Goal: Task Accomplishment & Management: Complete application form

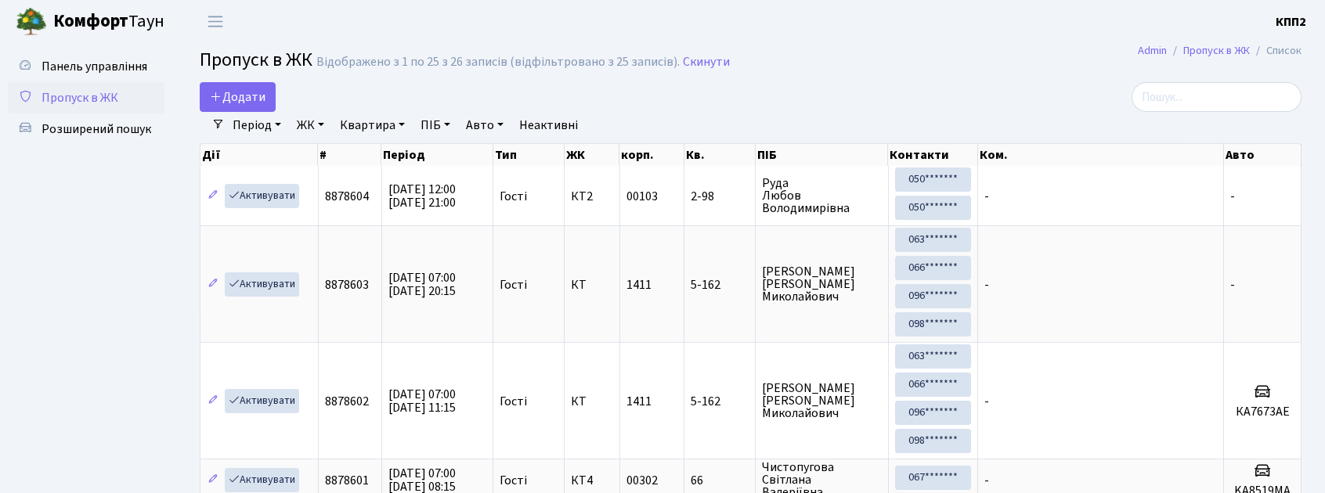
select select "25"
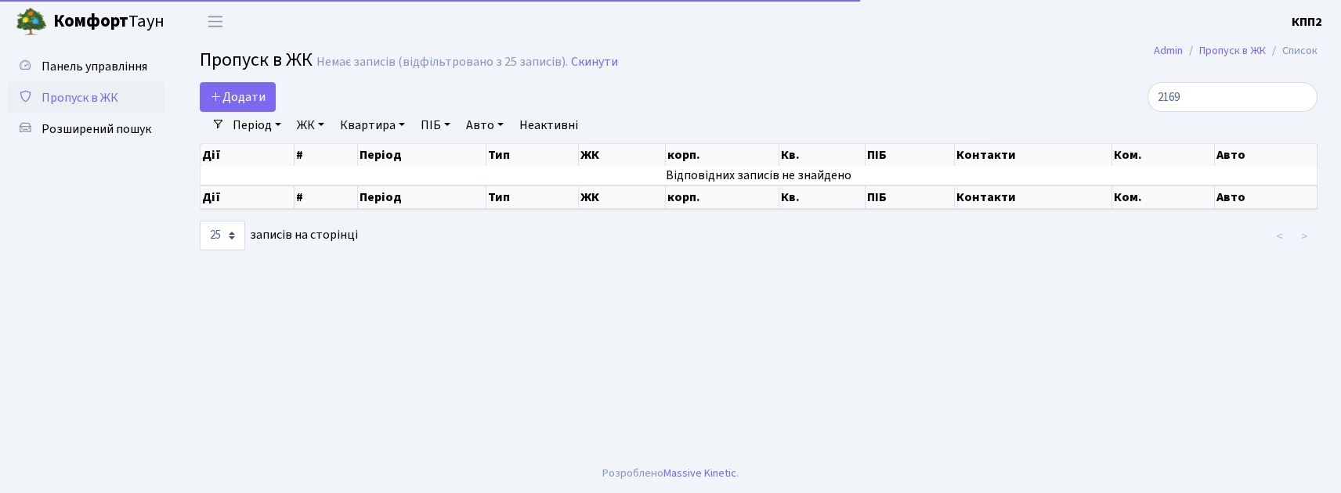
type input "2169"
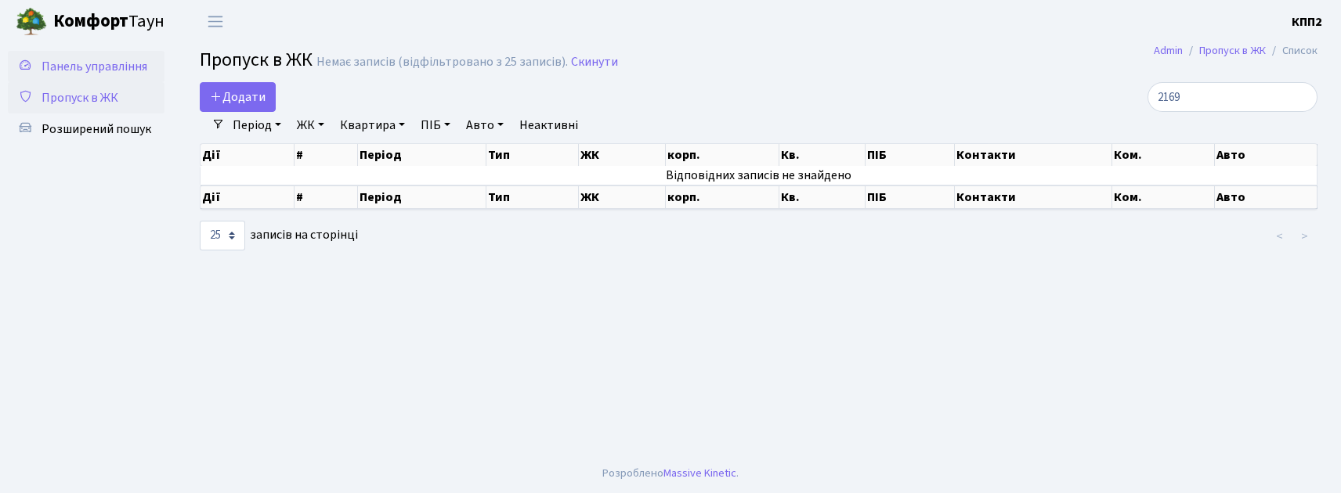
click at [96, 55] on link "Панель управління" at bounding box center [86, 66] width 157 height 31
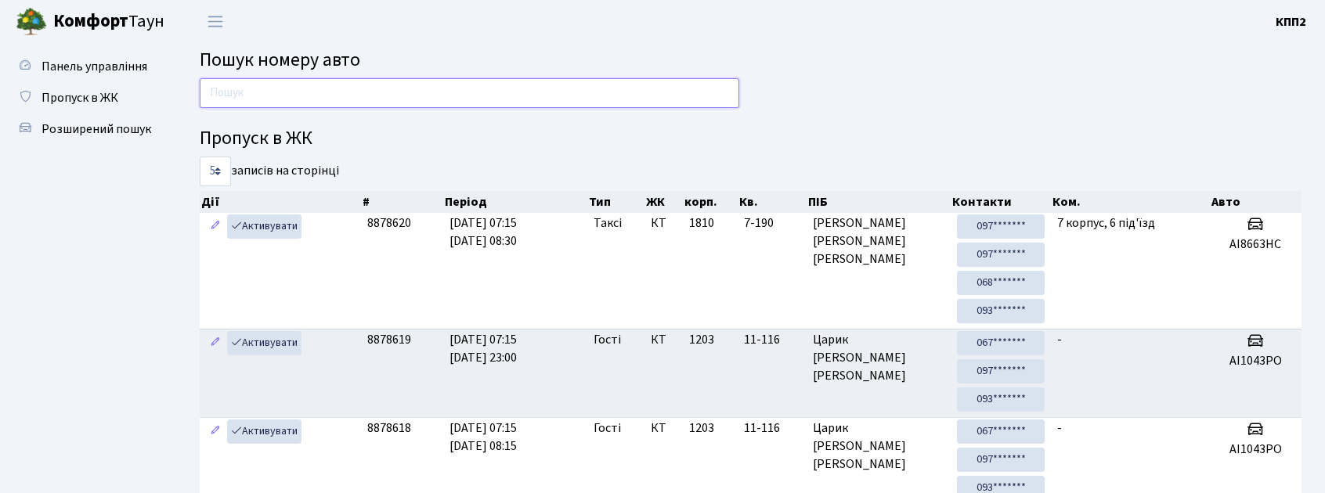
click at [237, 107] on input "text" at bounding box center [470, 93] width 540 height 30
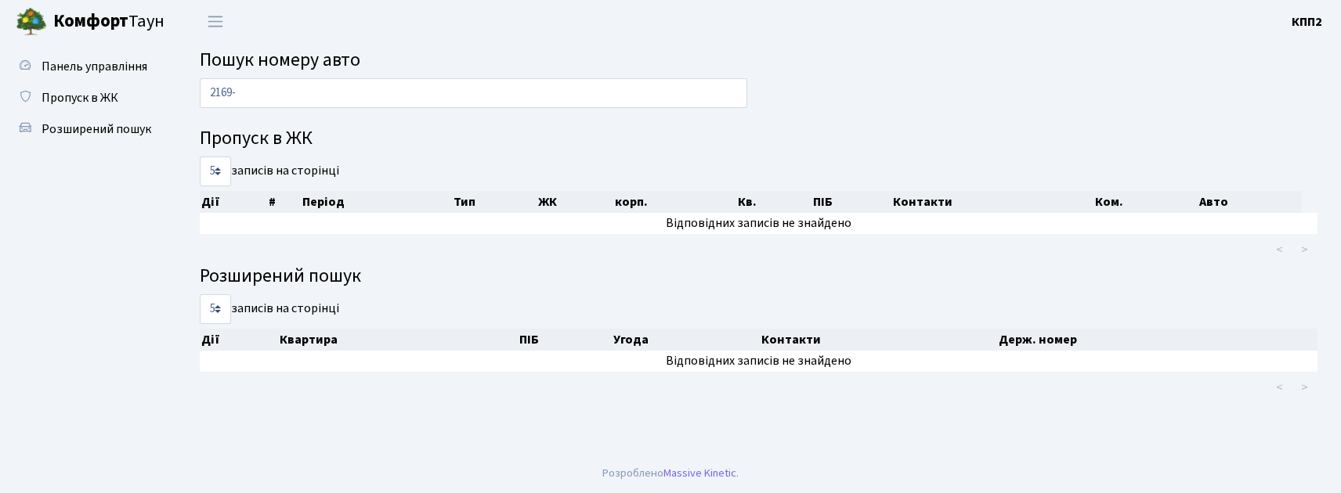
click at [113, 236] on ul "Панель управління Пропуск в ЖК Розширений пошук" at bounding box center [86, 249] width 157 height 396
click at [341, 99] on input "2169-" at bounding box center [473, 93] width 547 height 30
type input "2"
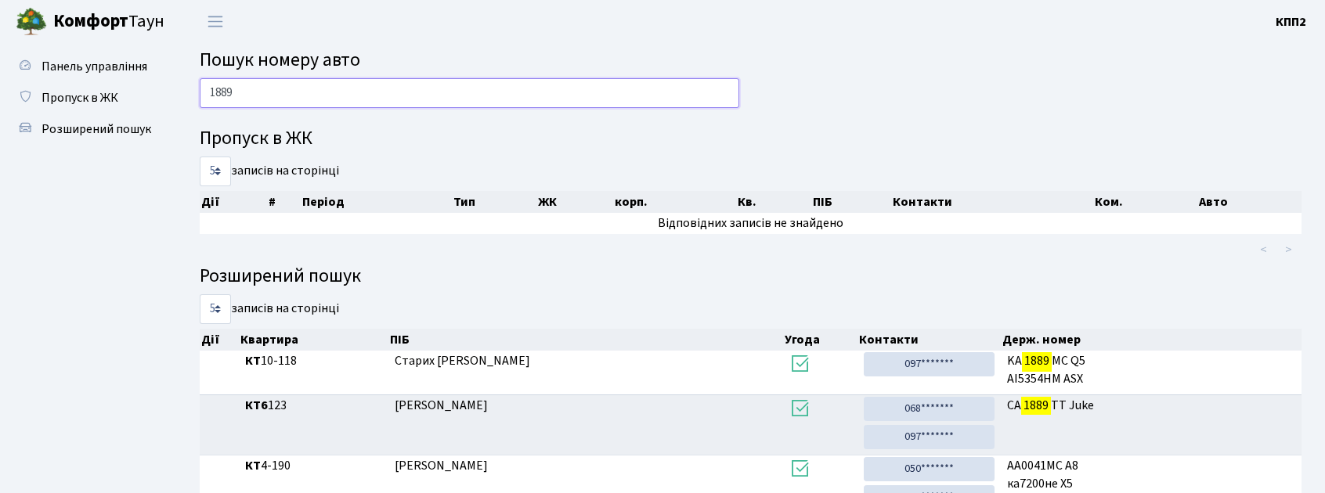
click at [207, 89] on input "1889" at bounding box center [470, 93] width 540 height 30
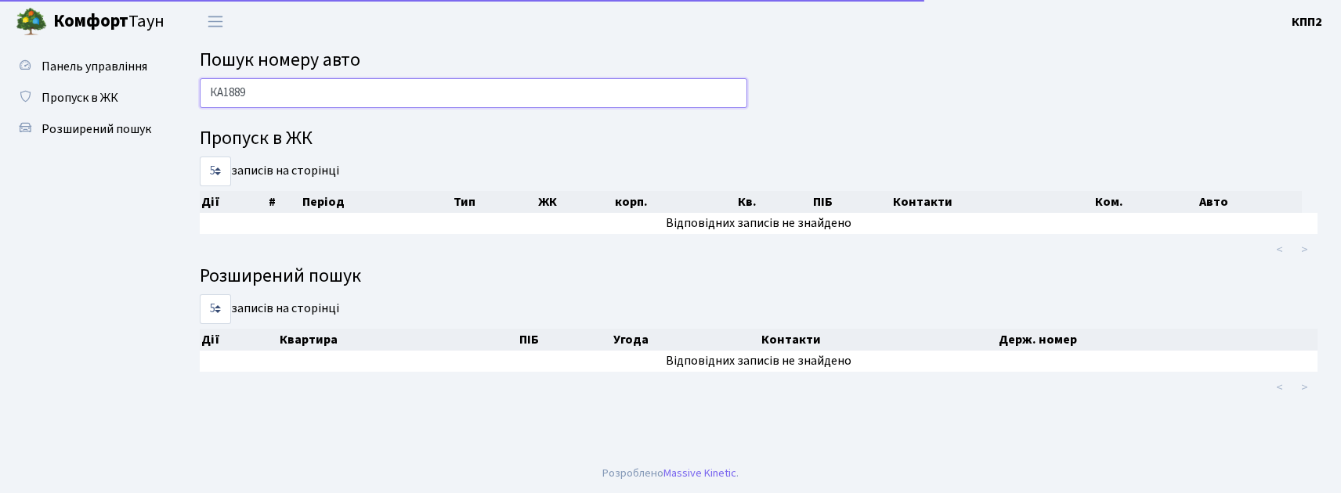
click at [280, 89] on input "КА1889" at bounding box center [473, 93] width 547 height 30
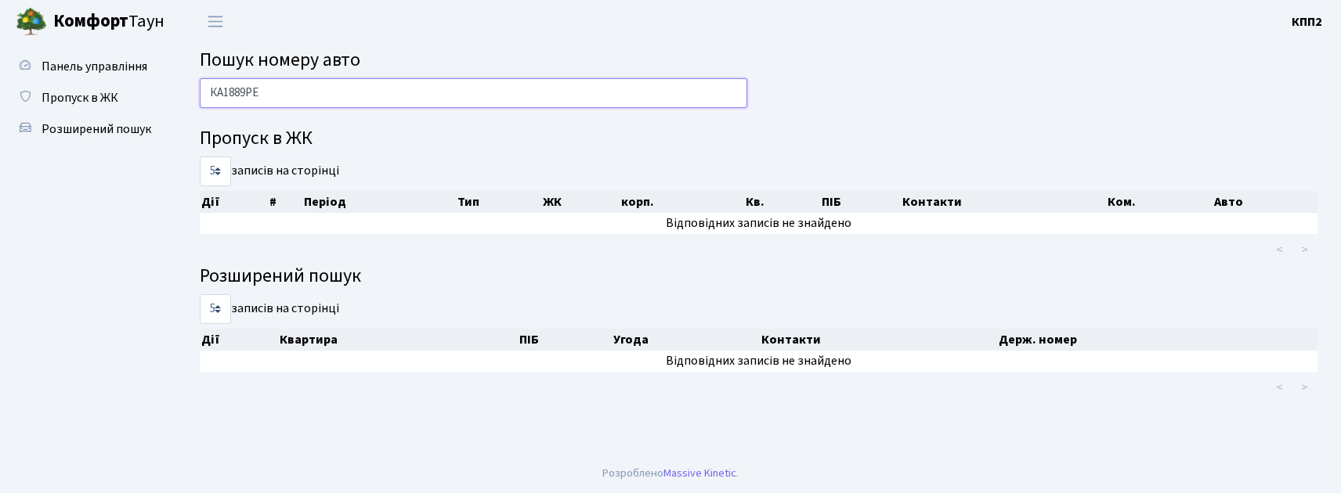
type input "КА1889РЕ"
drag, startPoint x: 207, startPoint y: 99, endPoint x: 311, endPoint y: 99, distance: 104.2
click at [311, 99] on input "КА1889РЕ" at bounding box center [473, 93] width 547 height 30
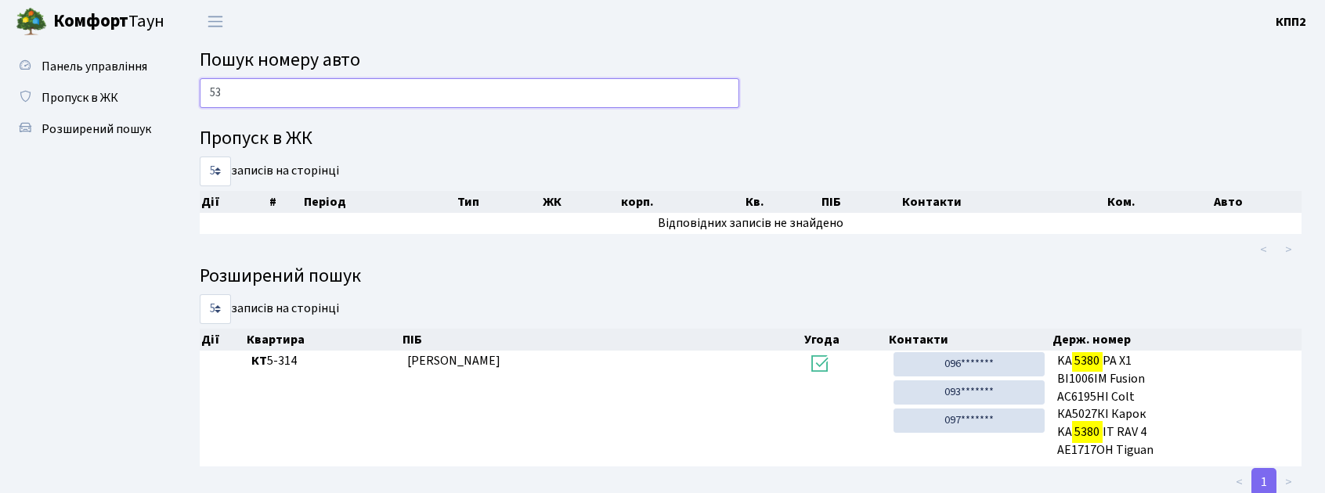
type input "5"
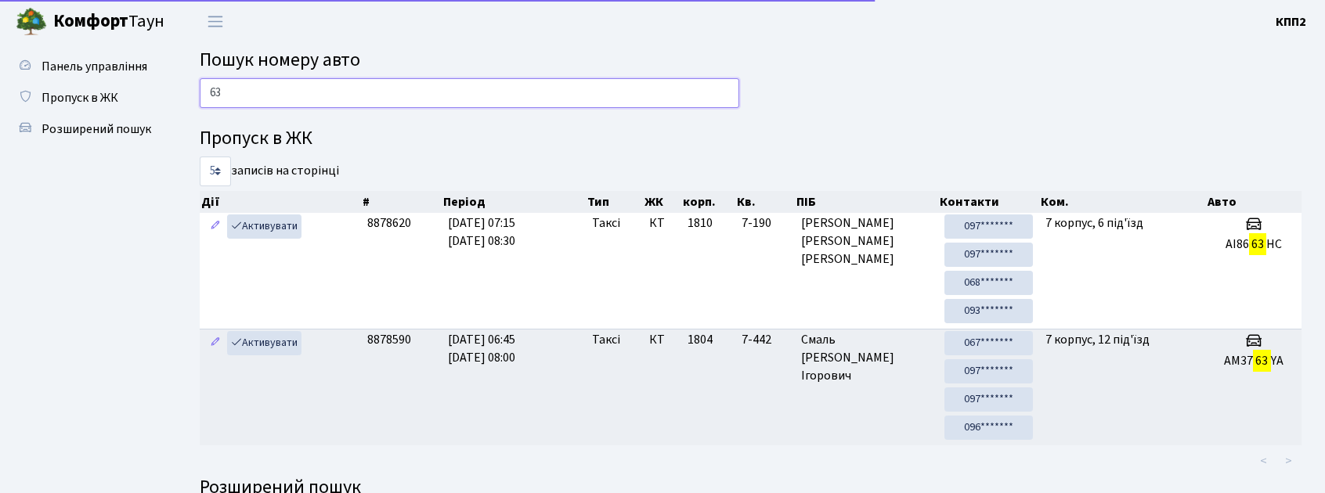
type input "6"
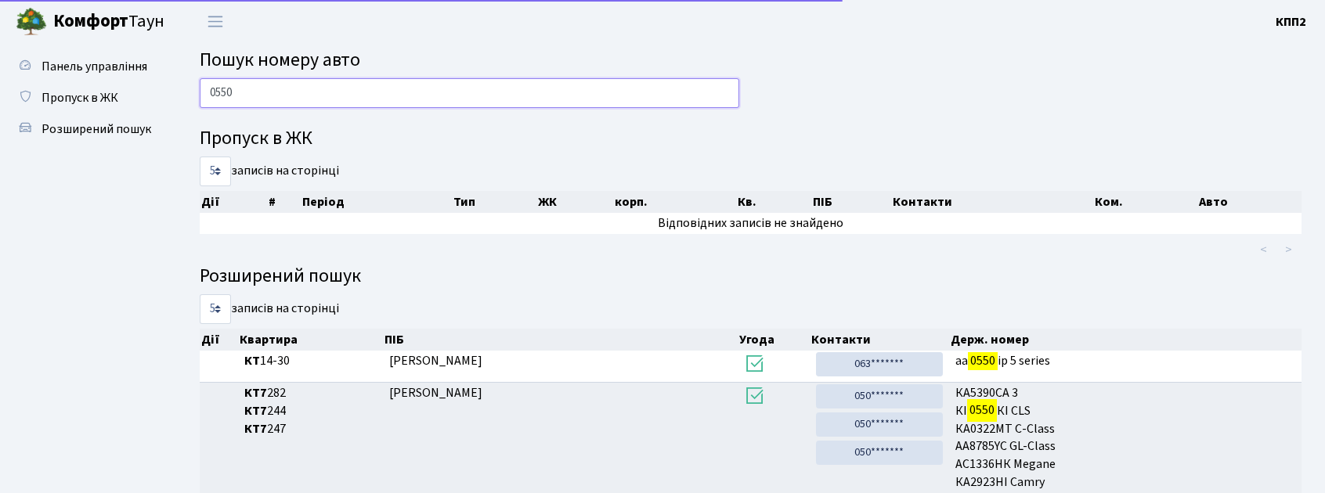
scroll to position [336, 0]
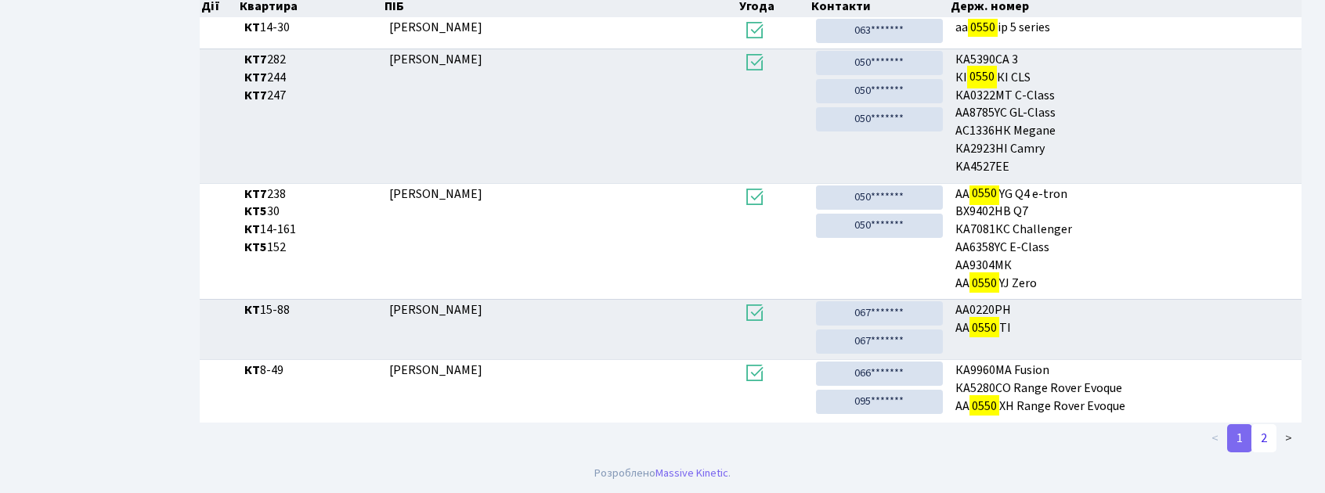
click at [1270, 433] on link "2" at bounding box center [1264, 438] width 25 height 28
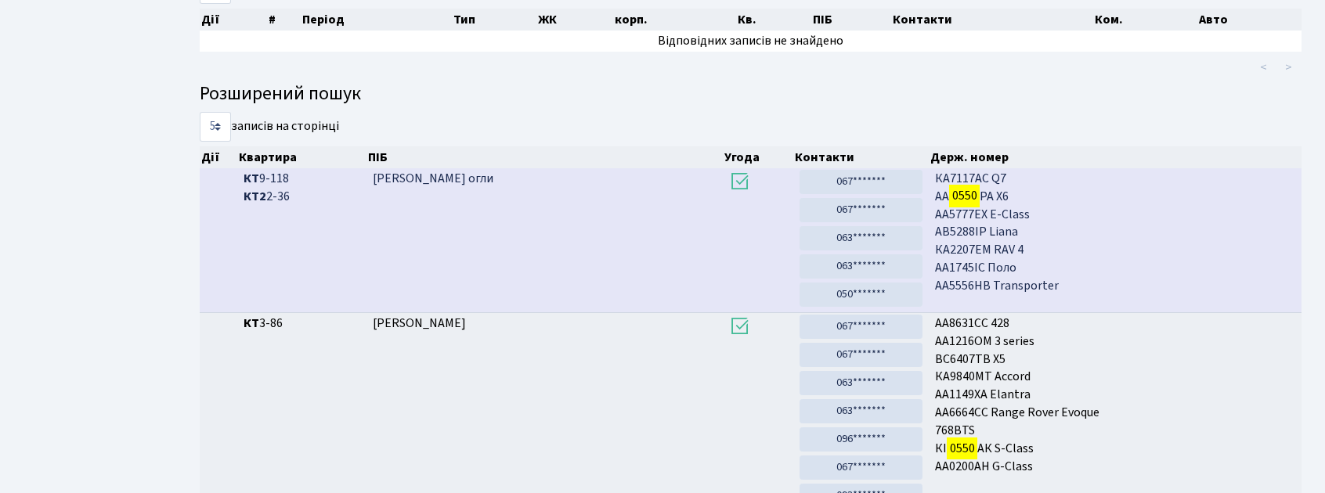
scroll to position [308, 0]
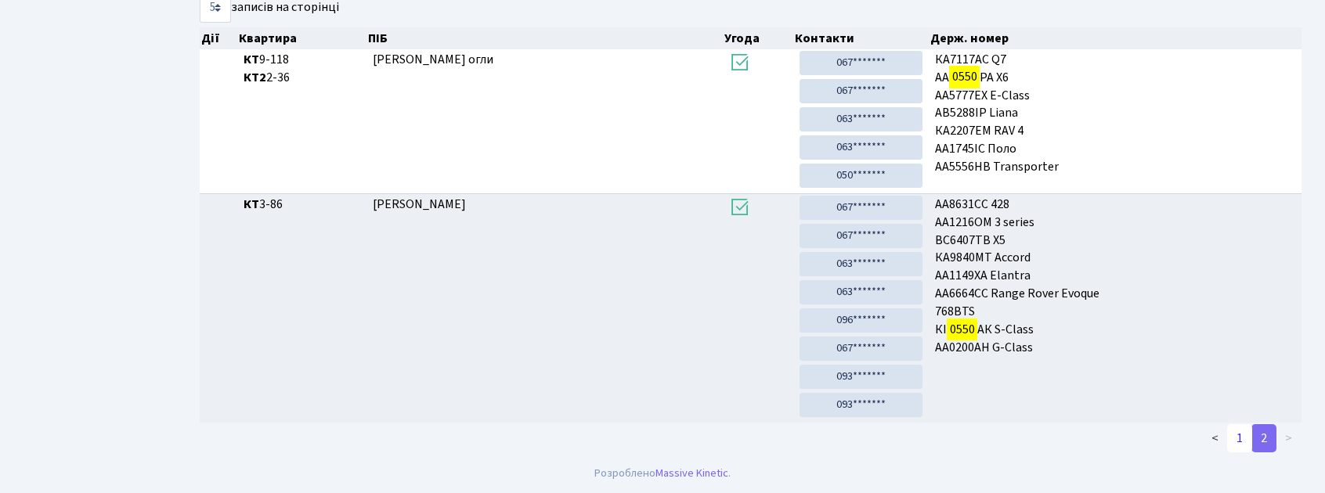
click at [1235, 431] on link "1" at bounding box center [1239, 438] width 25 height 28
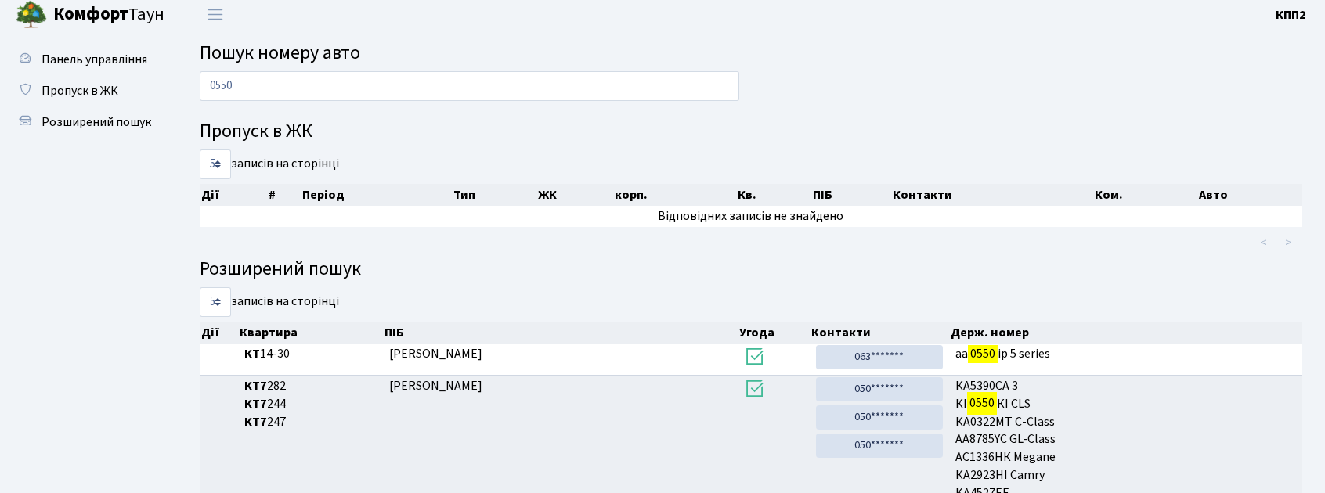
scroll to position [0, 0]
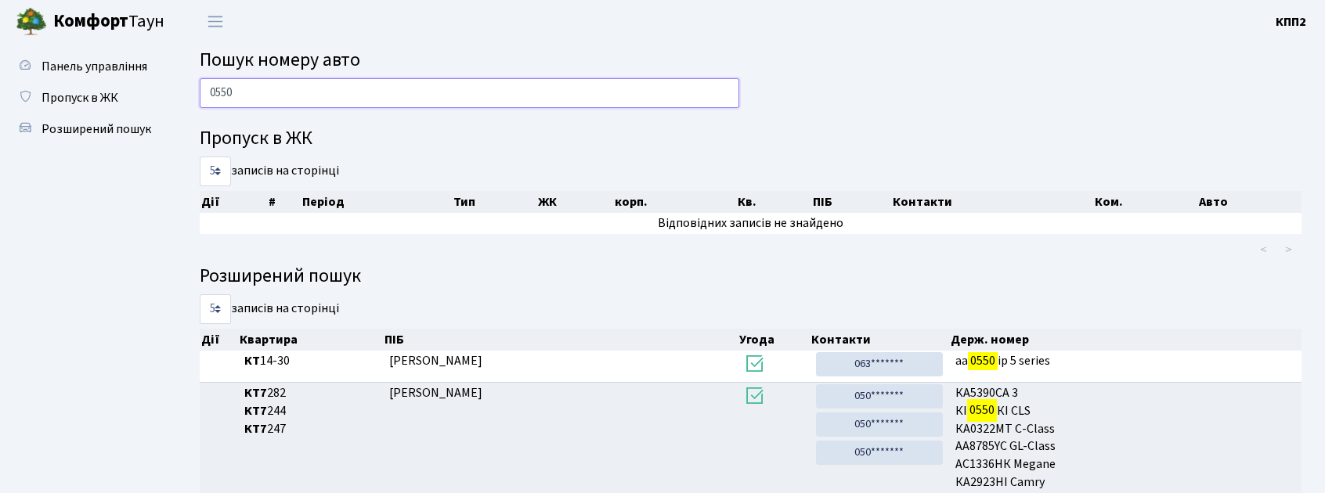
click at [689, 91] on input "0550" at bounding box center [470, 93] width 540 height 30
type input "0"
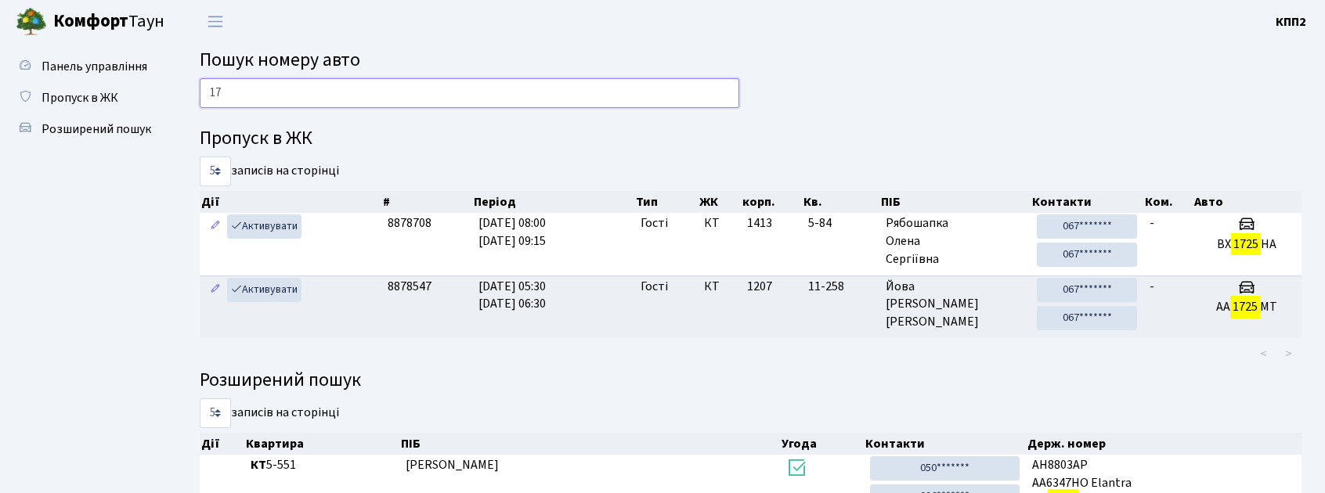
type input "1"
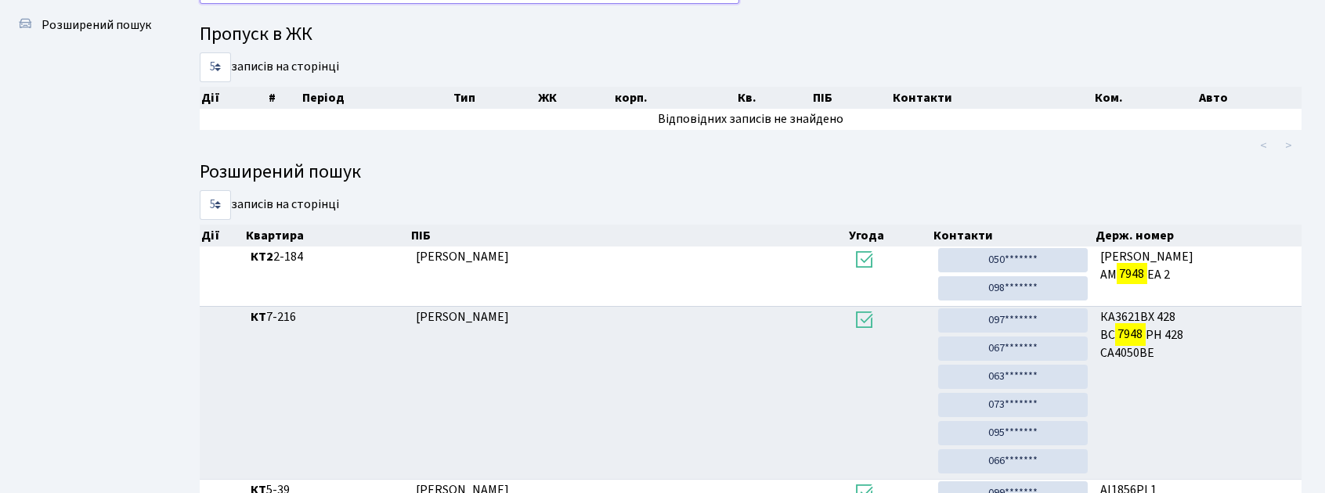
scroll to position [85, 0]
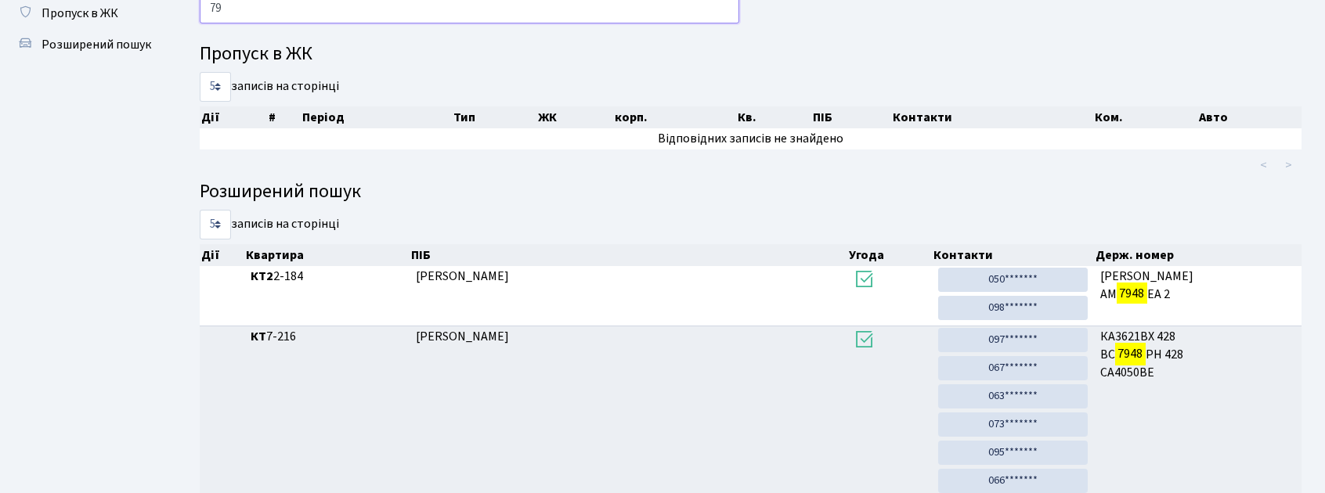
type input "7"
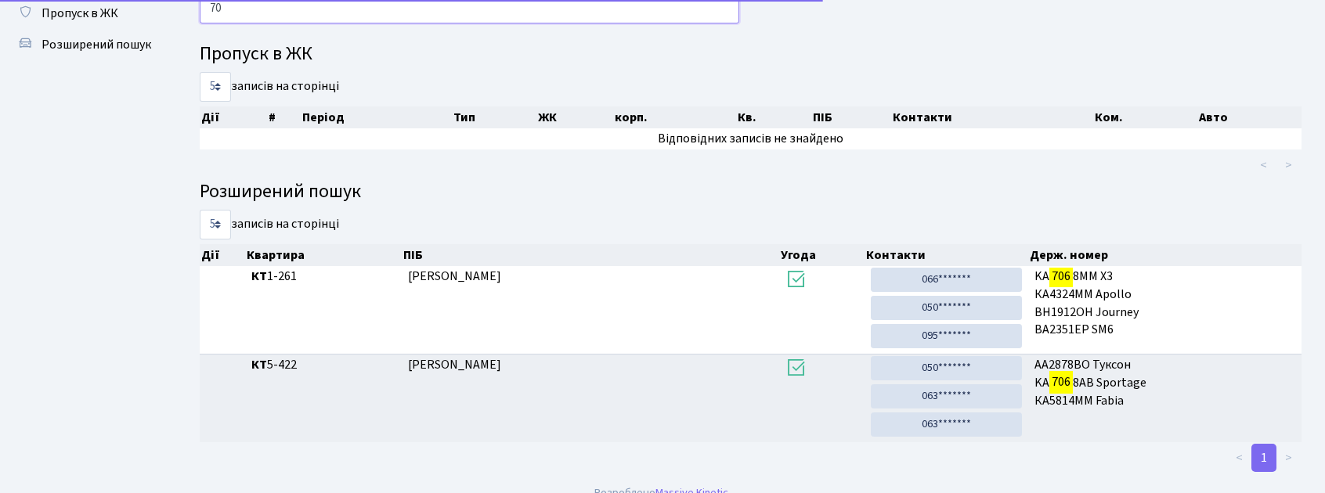
type input "7"
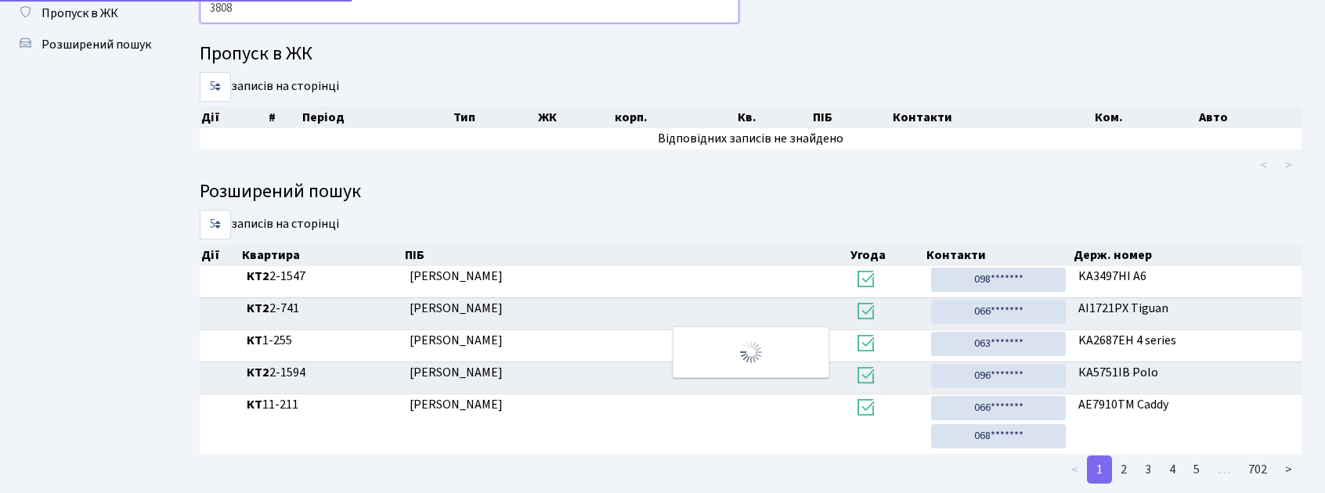
scroll to position [51, 0]
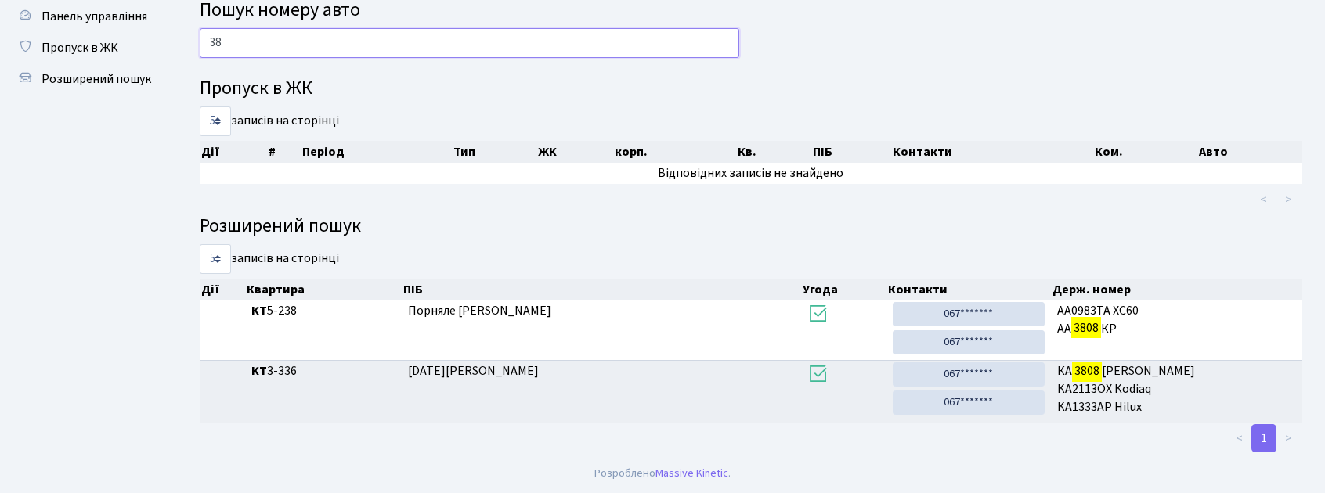
type input "3"
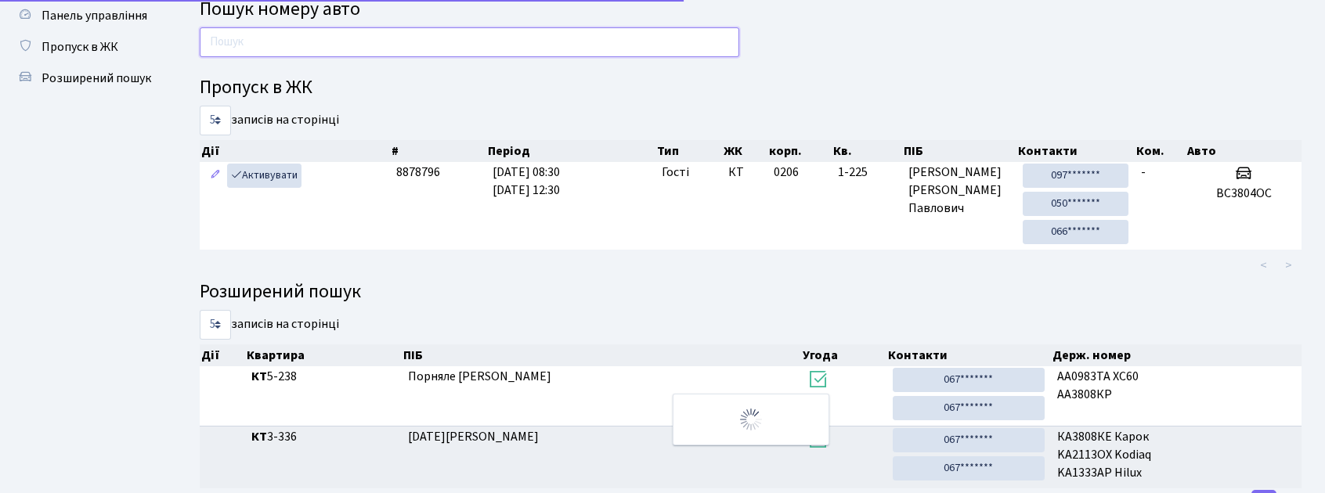
scroll to position [85, 0]
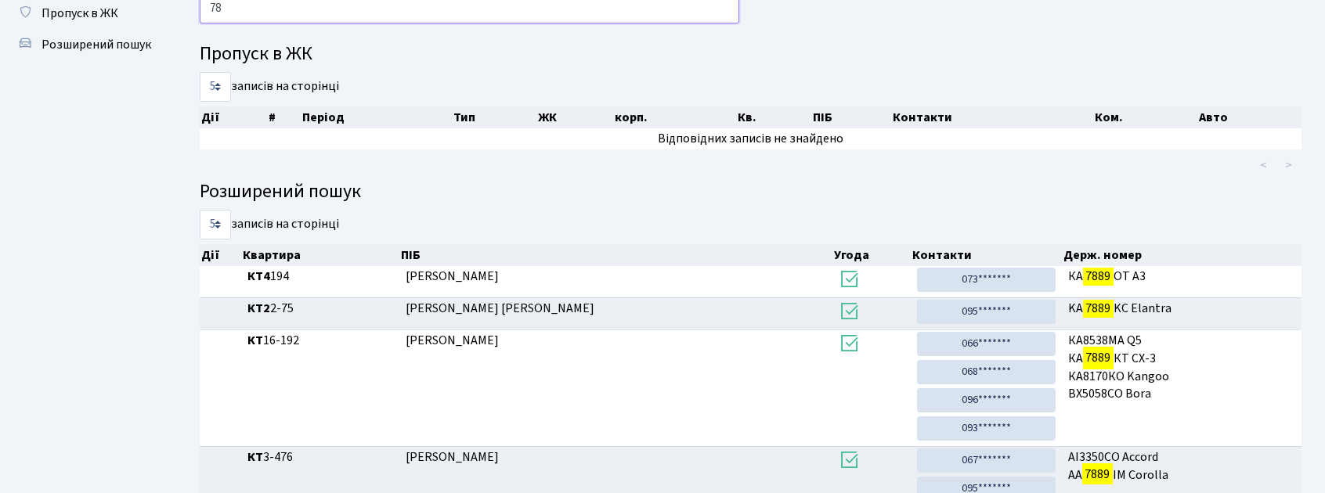
type input "7"
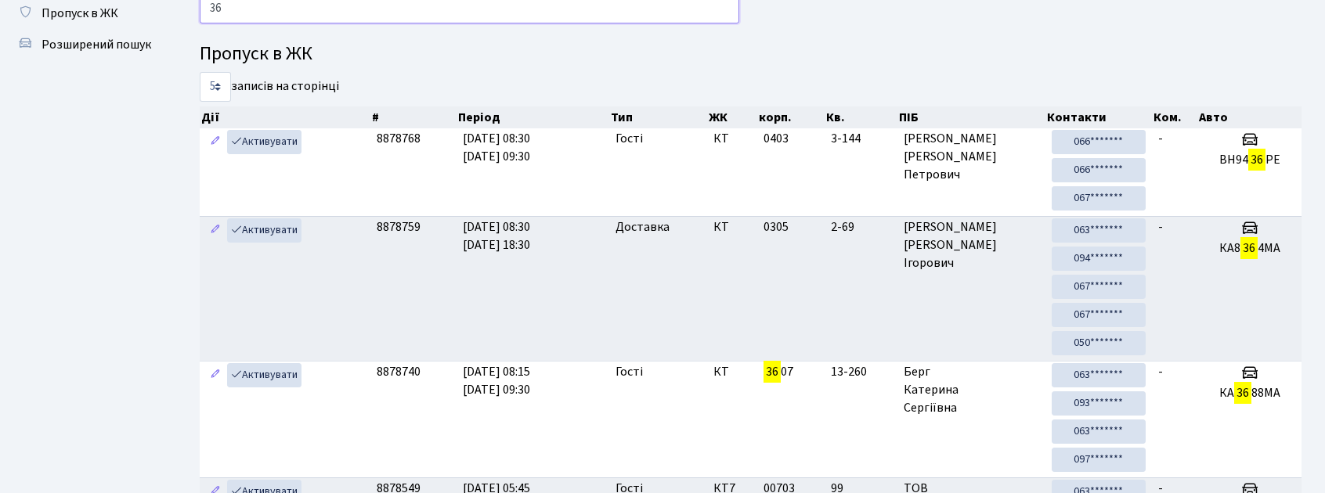
type input "3"
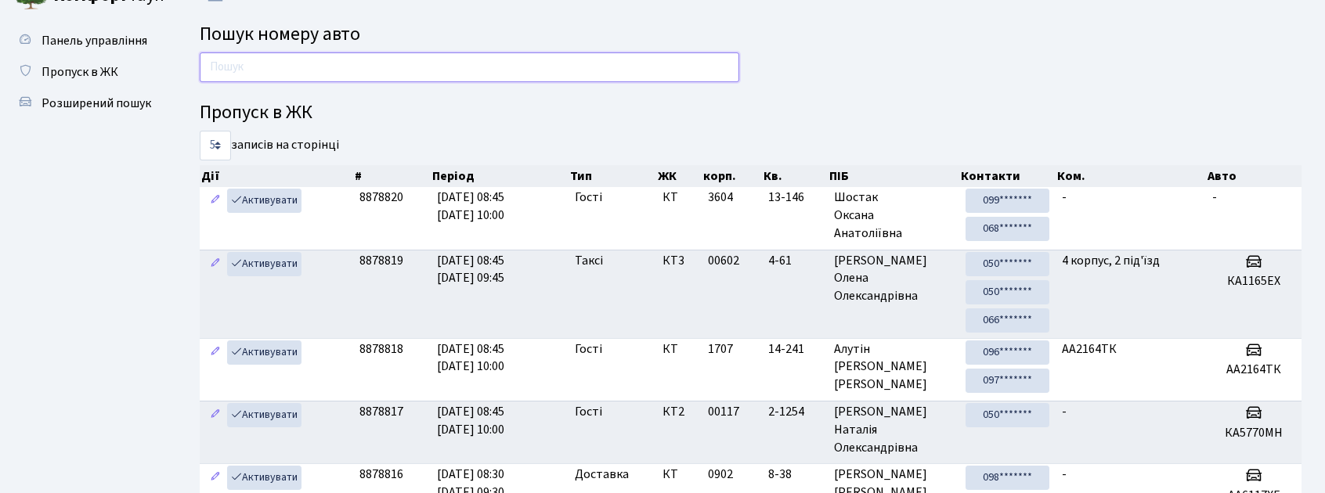
scroll to position [0, 0]
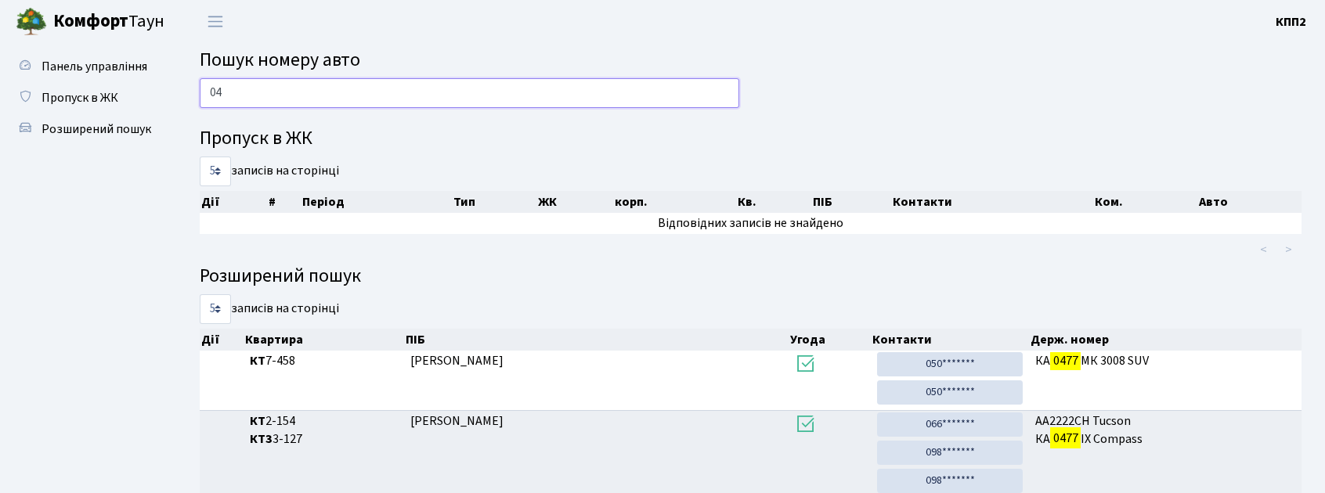
type input "0"
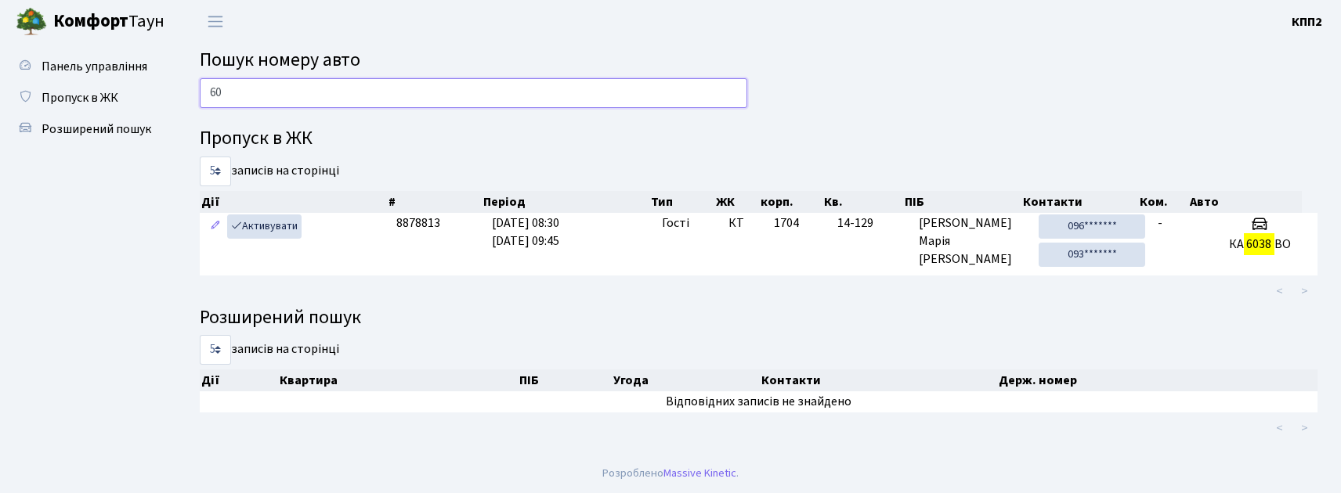
type input "6"
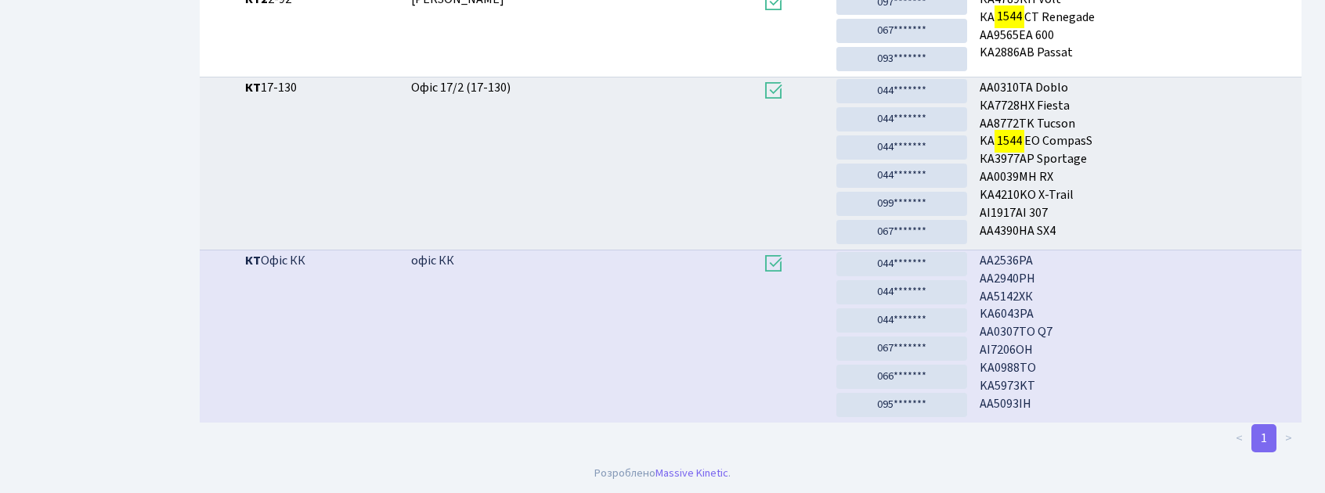
scroll to position [85, 0]
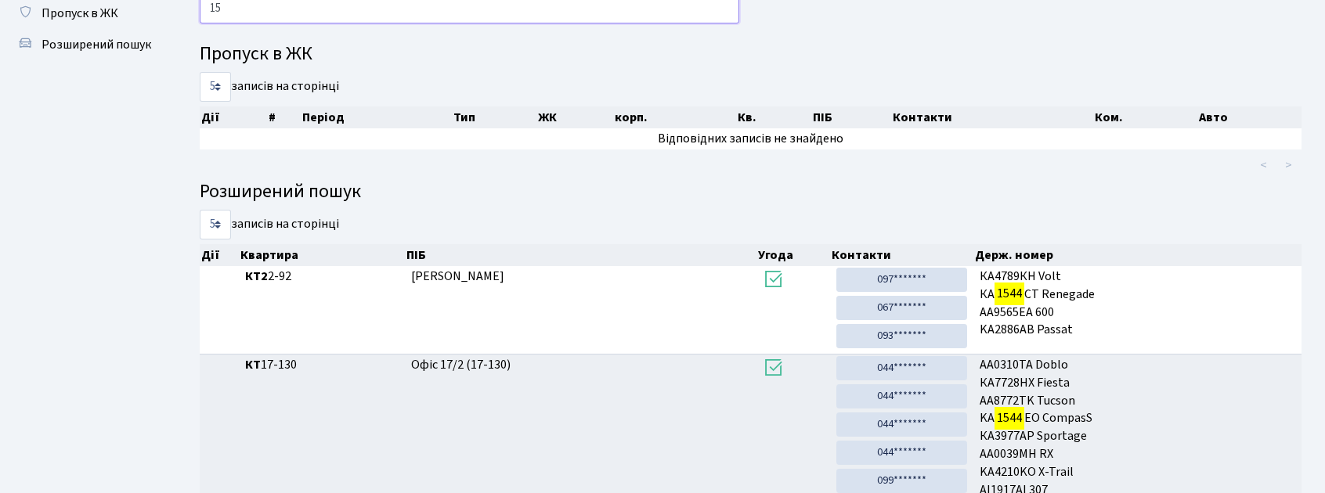
type input "1"
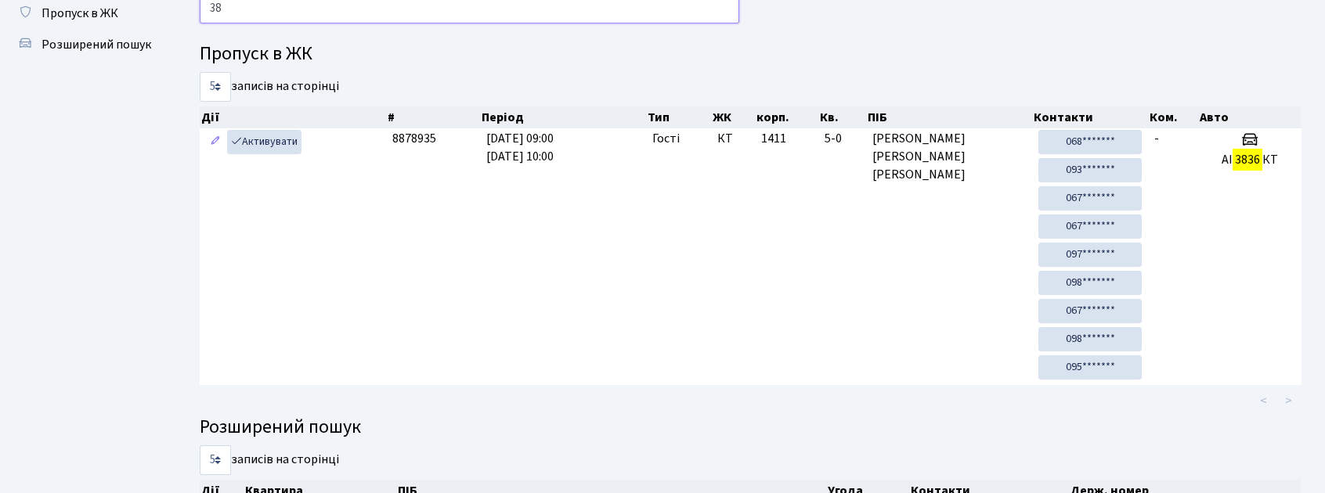
type input "3"
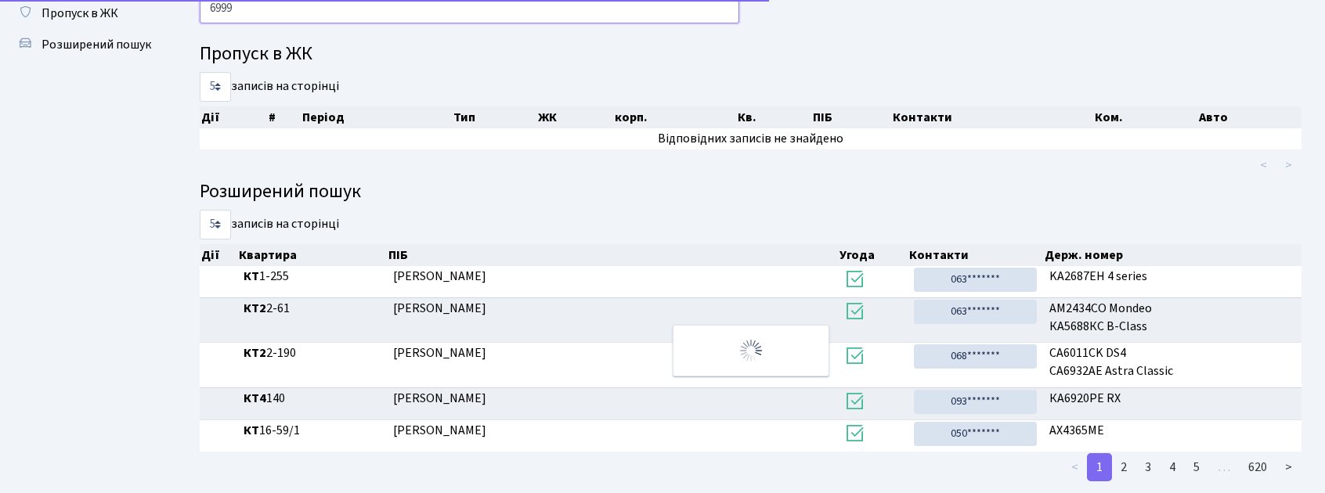
scroll to position [45, 0]
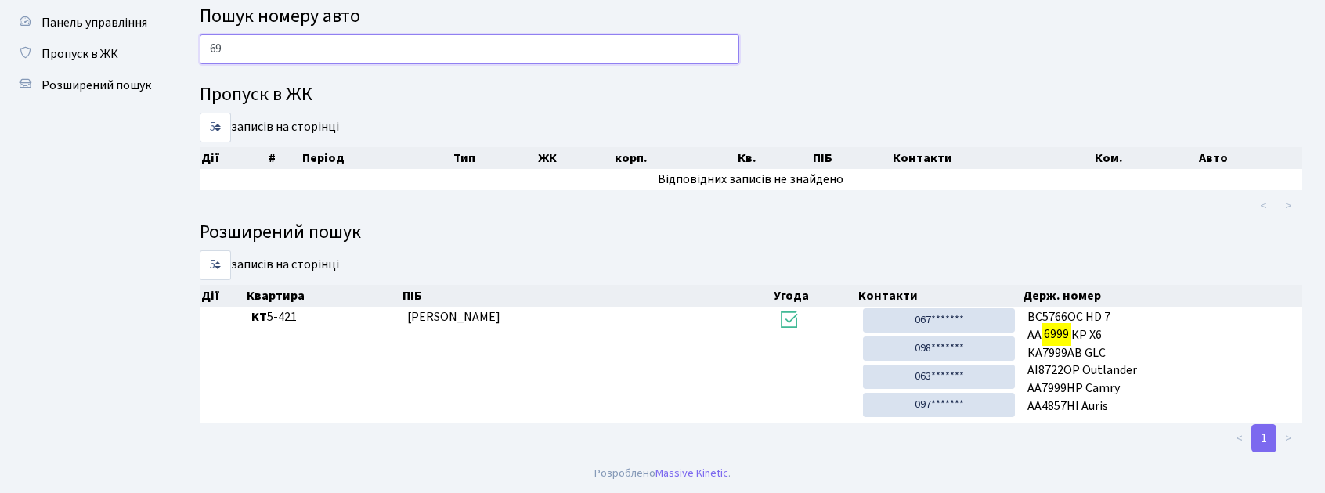
type input "6"
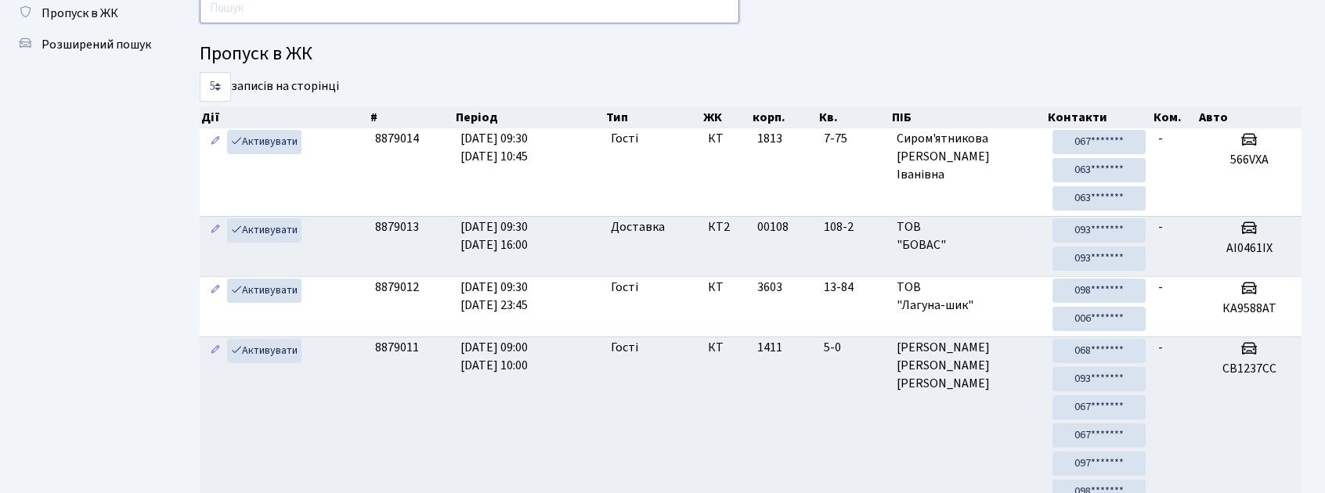
scroll to position [0, 0]
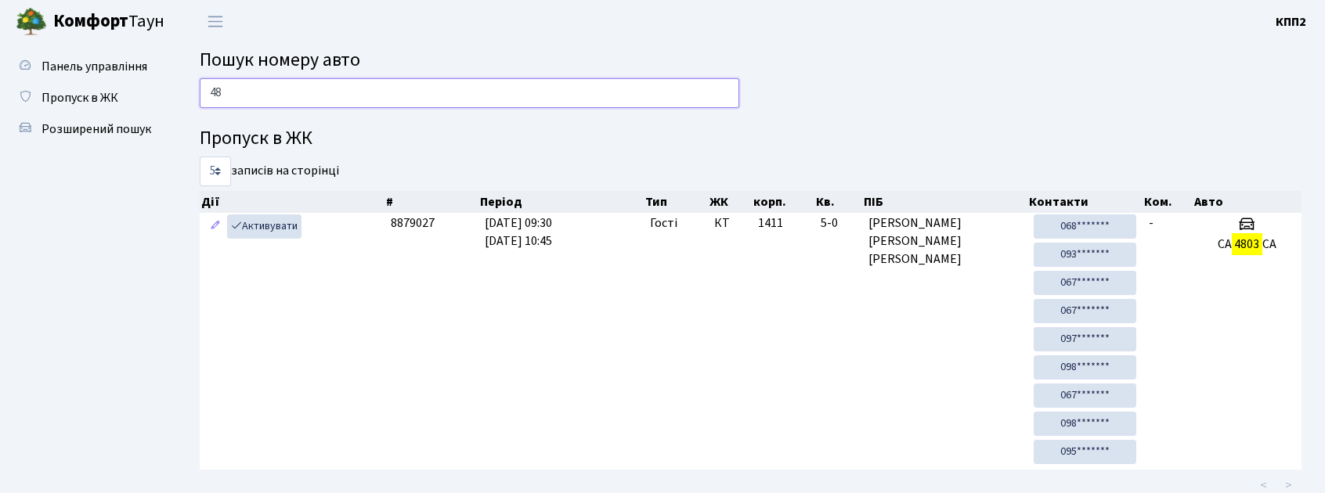
type input "4"
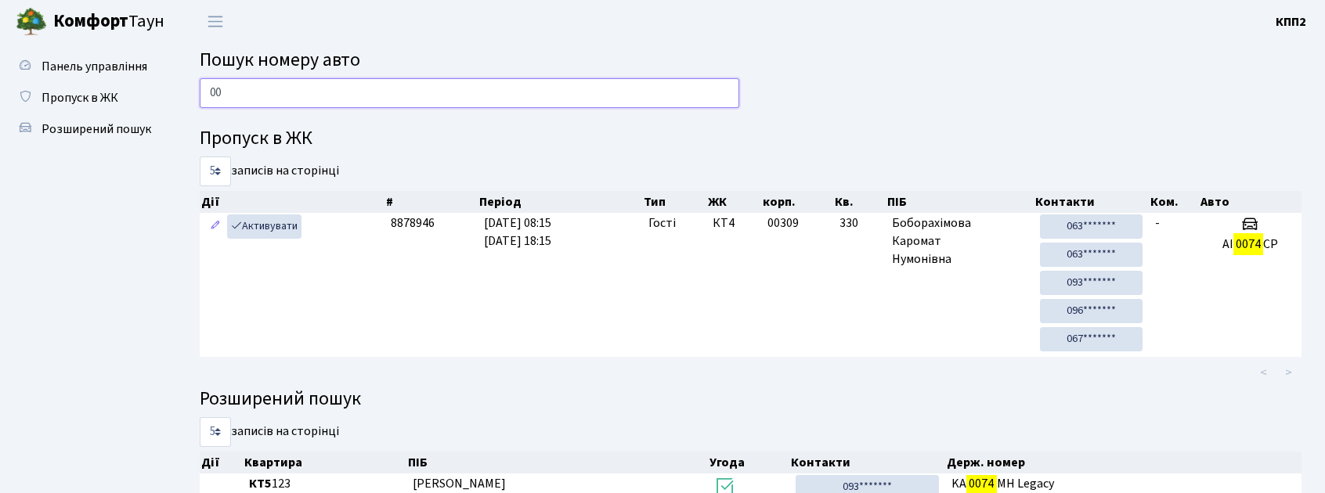
type input "0"
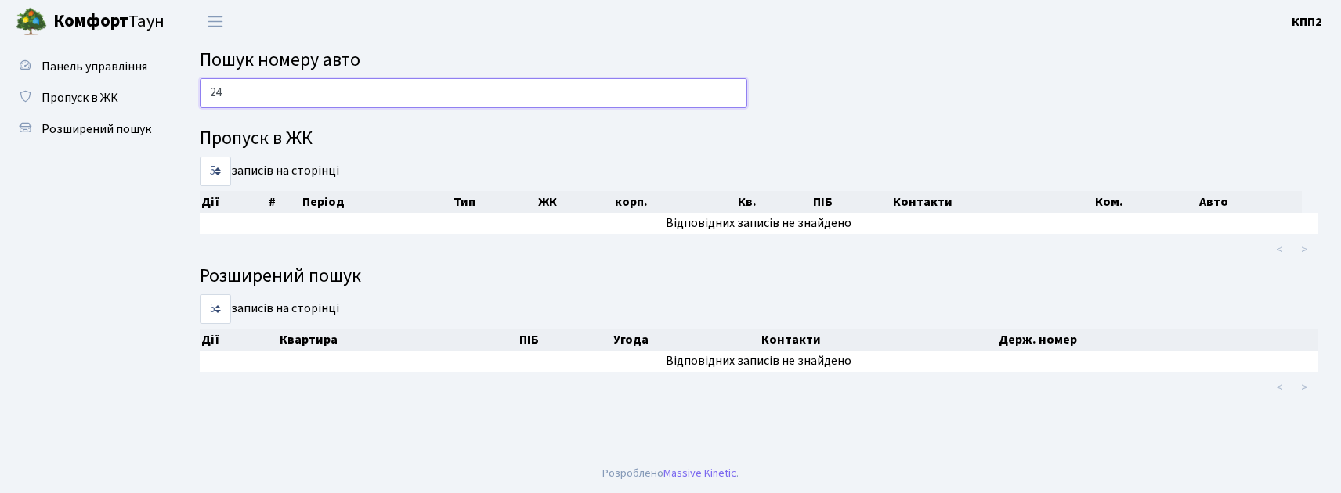
type input "2"
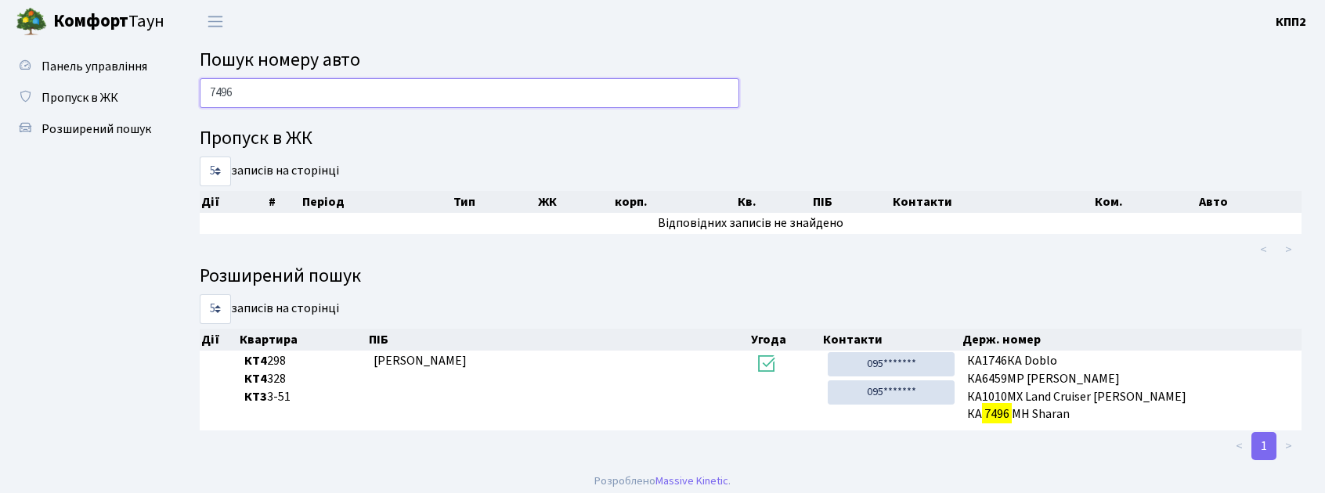
scroll to position [7, 0]
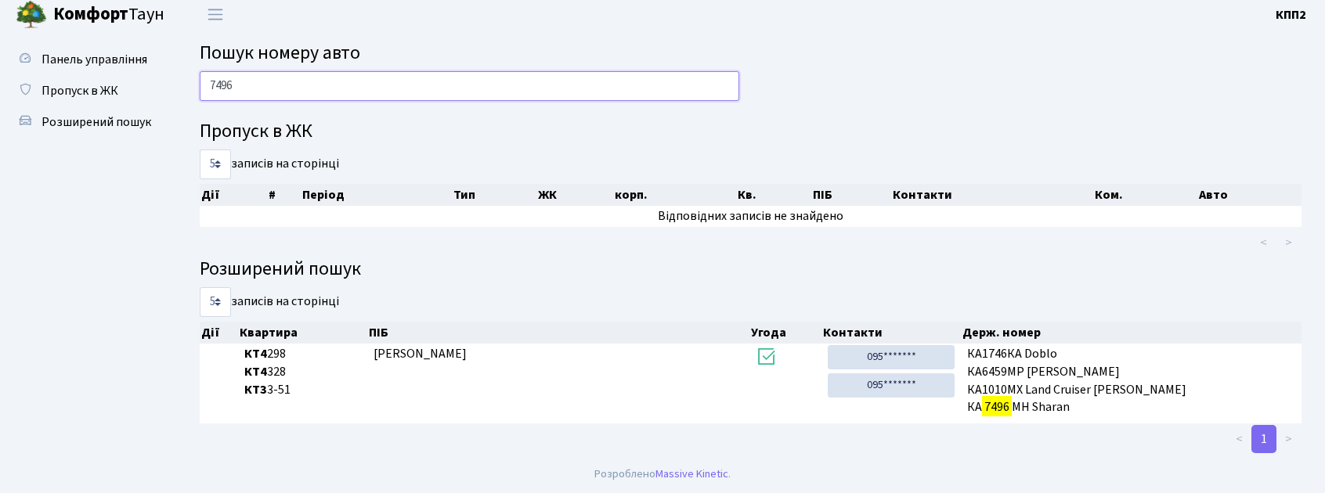
click at [208, 78] on input "7496" at bounding box center [470, 86] width 540 height 30
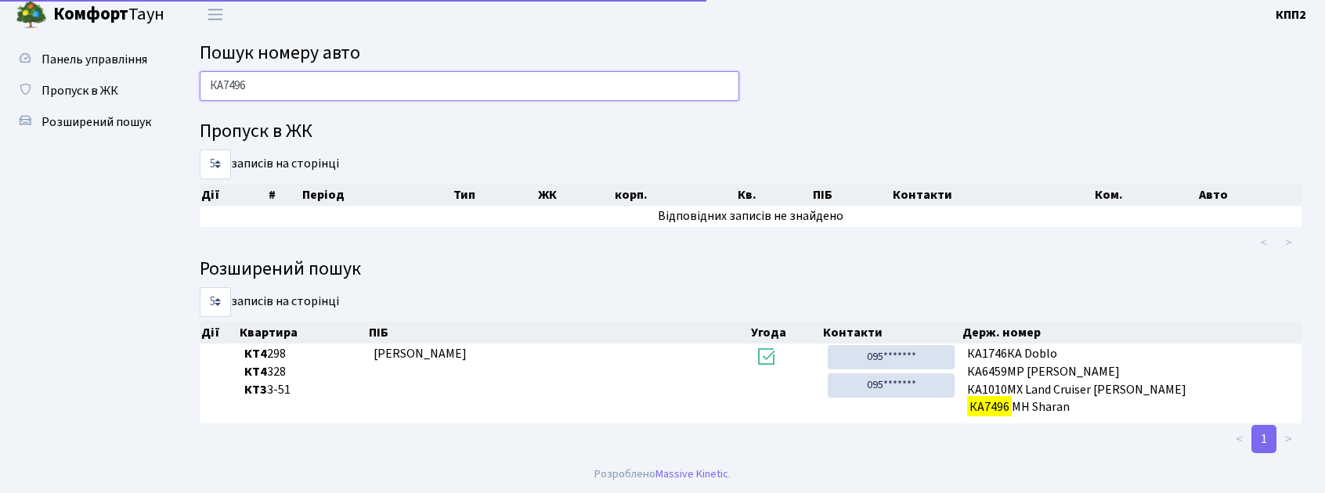
click at [277, 77] on input "КА7496" at bounding box center [470, 86] width 540 height 30
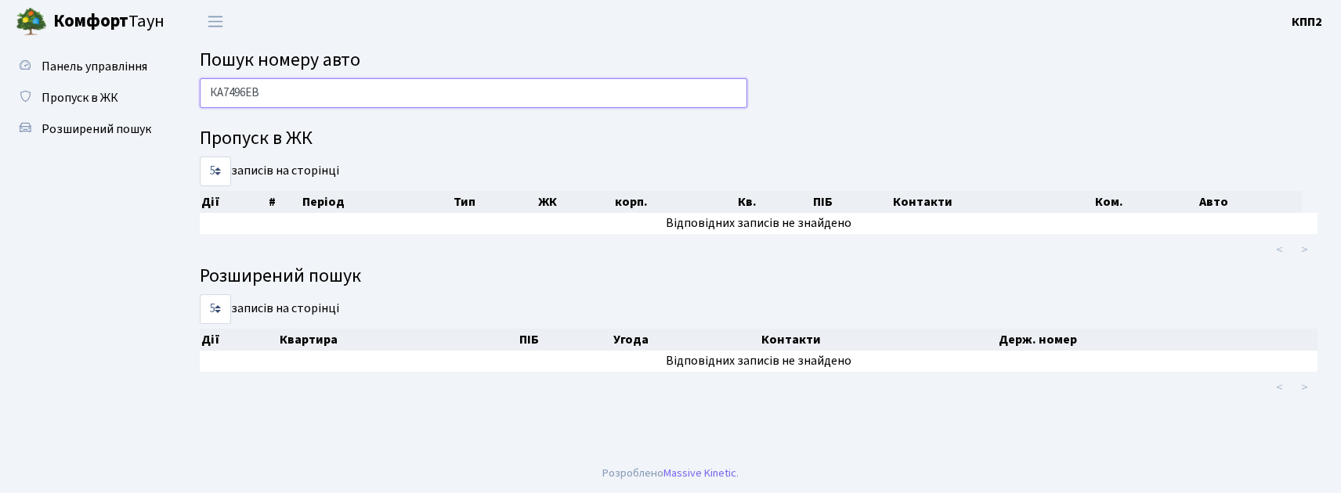
drag, startPoint x: 204, startPoint y: 86, endPoint x: 361, endPoint y: 100, distance: 157.3
click at [361, 100] on input "КА7496ЕВ" at bounding box center [473, 93] width 547 height 30
click at [346, 105] on input "КА7496ЕВ" at bounding box center [473, 93] width 547 height 30
type input "К"
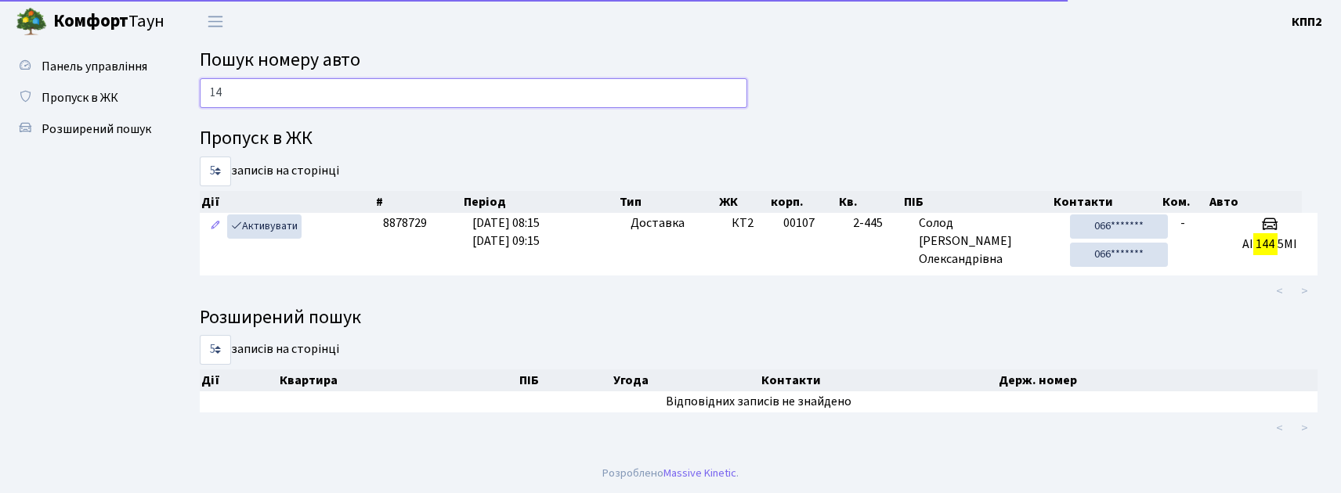
type input "1"
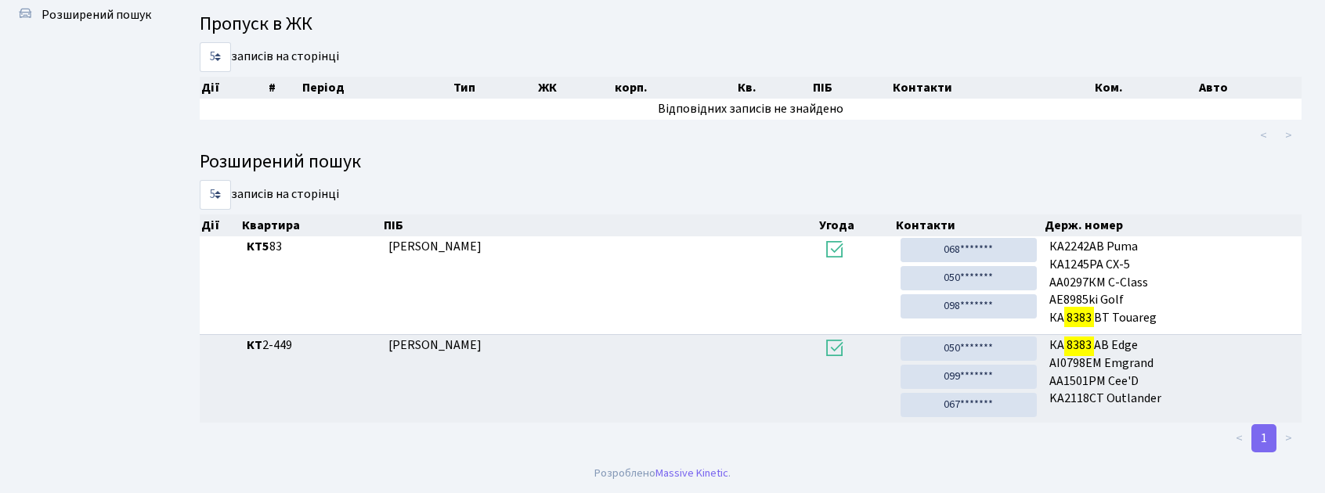
scroll to position [85, 0]
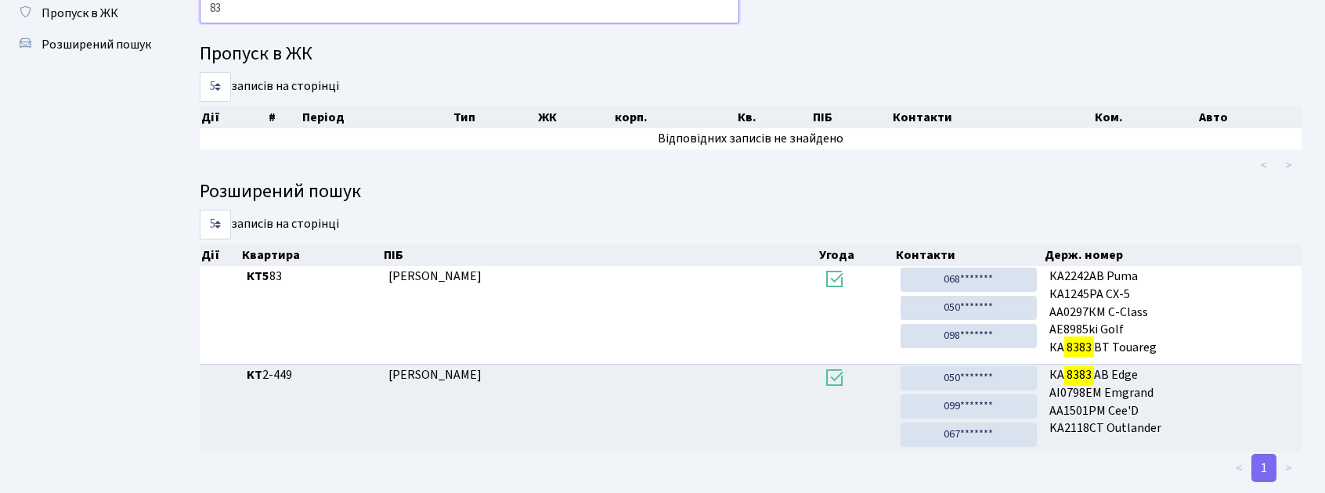
type input "8"
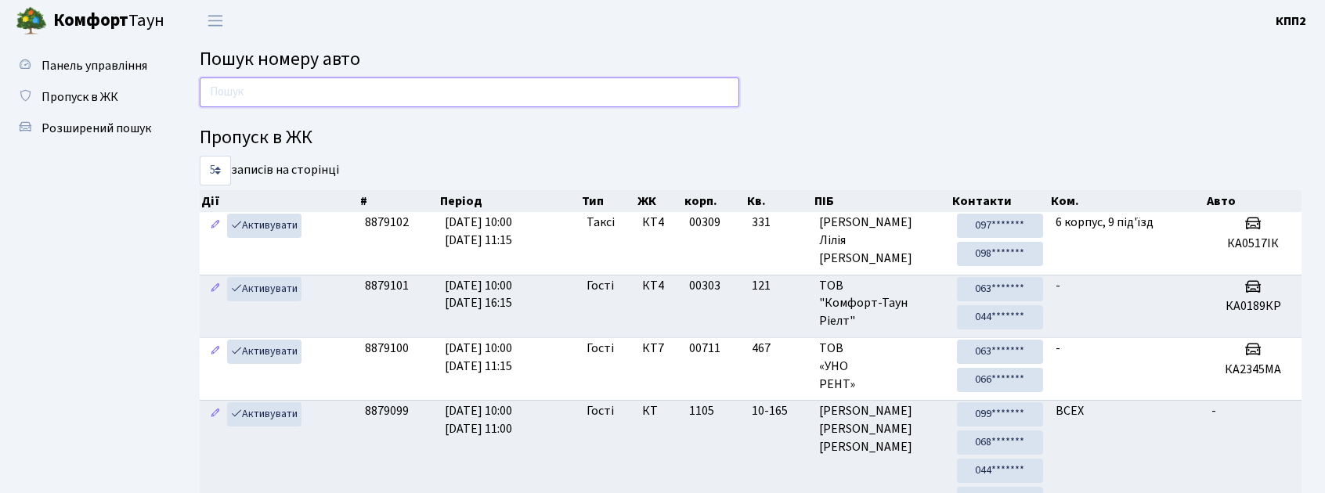
scroll to position [0, 0]
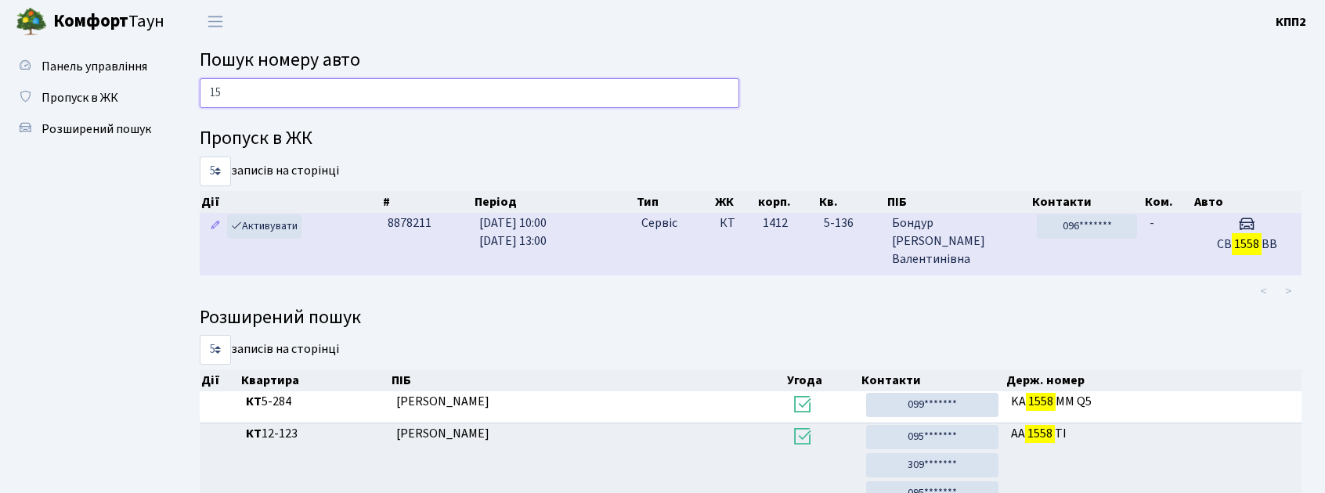
type input "1"
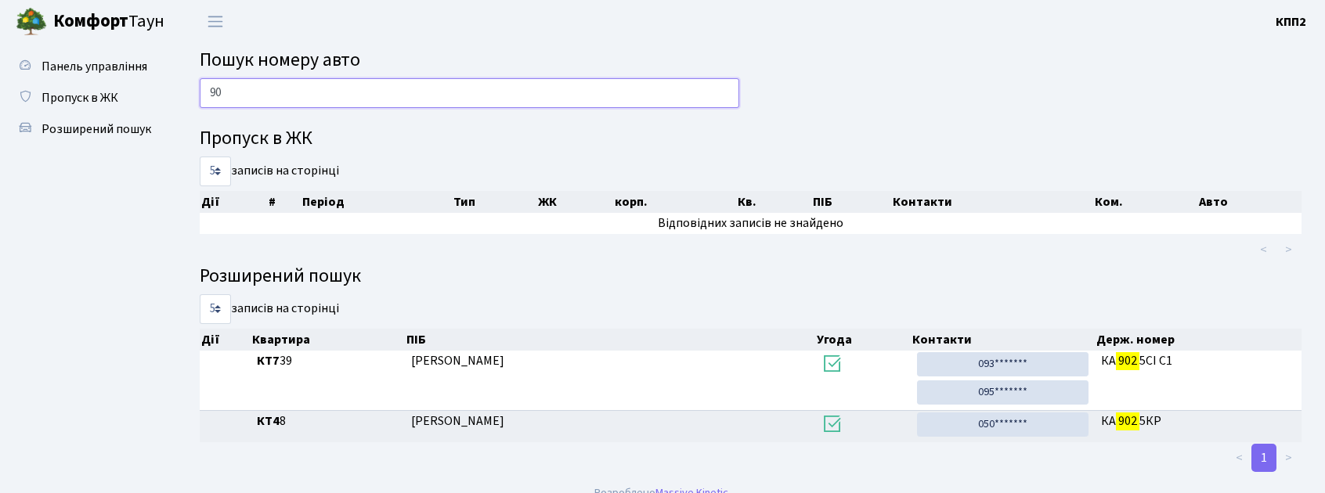
type input "9"
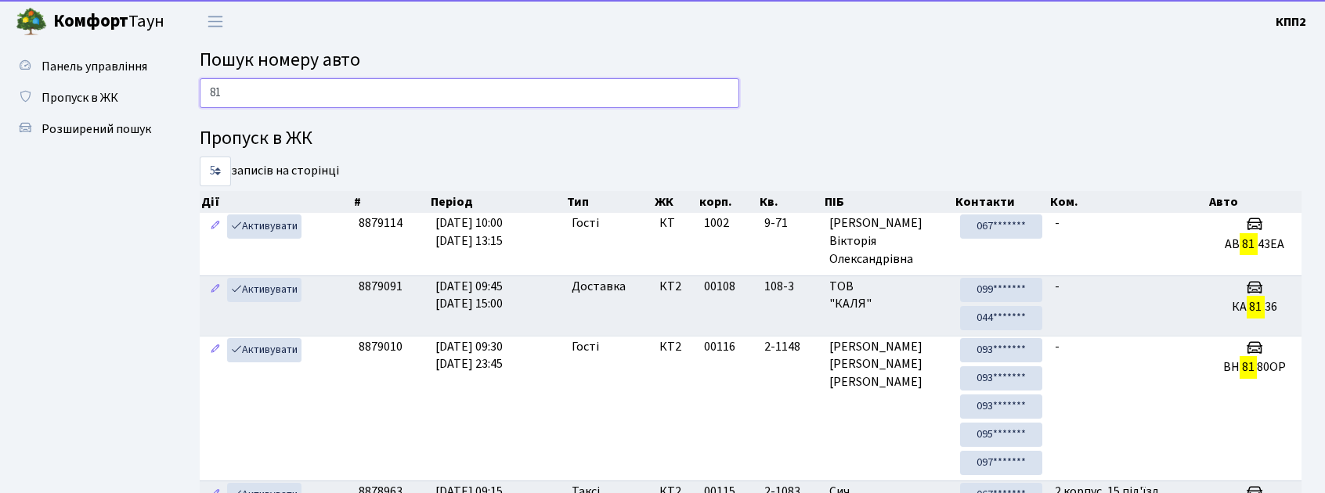
type input "8"
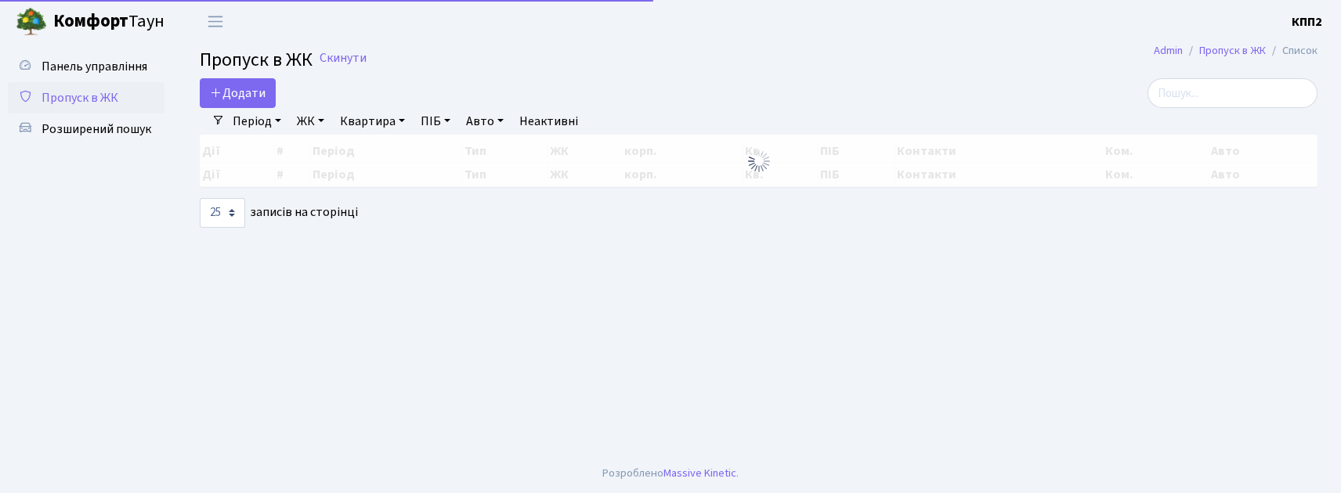
select select "25"
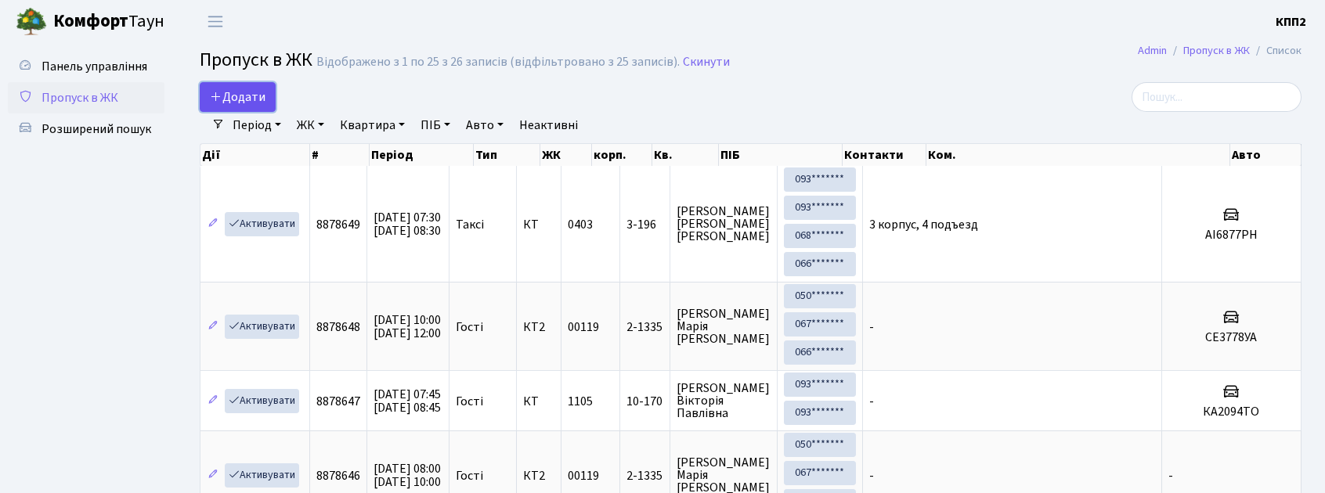
click at [219, 96] on icon at bounding box center [216, 96] width 13 height 13
select select "25"
click at [271, 123] on link "Період" at bounding box center [256, 125] width 61 height 27
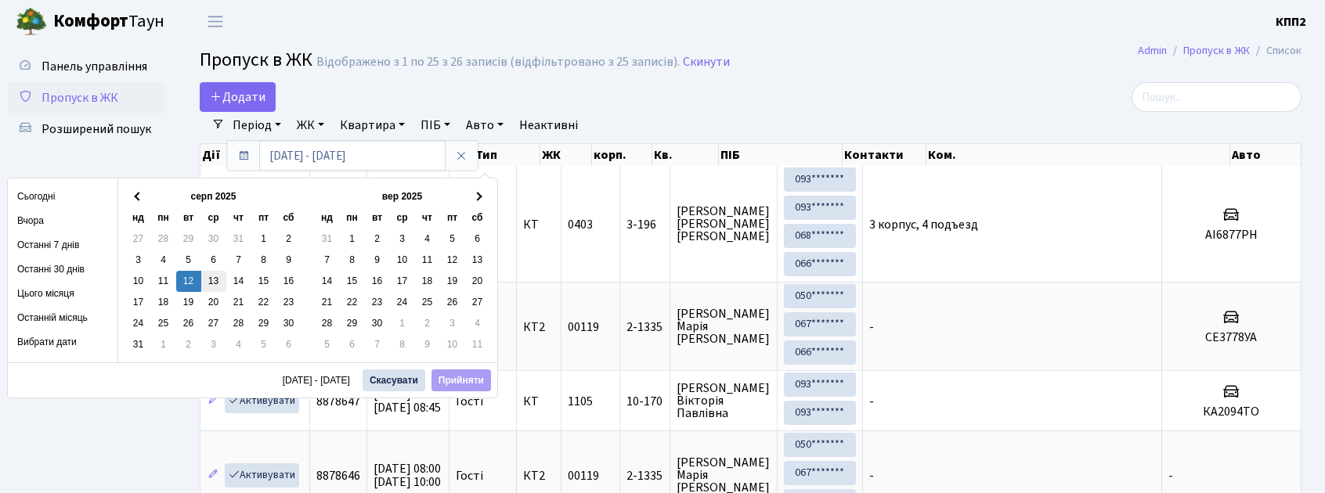
drag, startPoint x: 195, startPoint y: 285, endPoint x: 210, endPoint y: 284, distance: 15.0
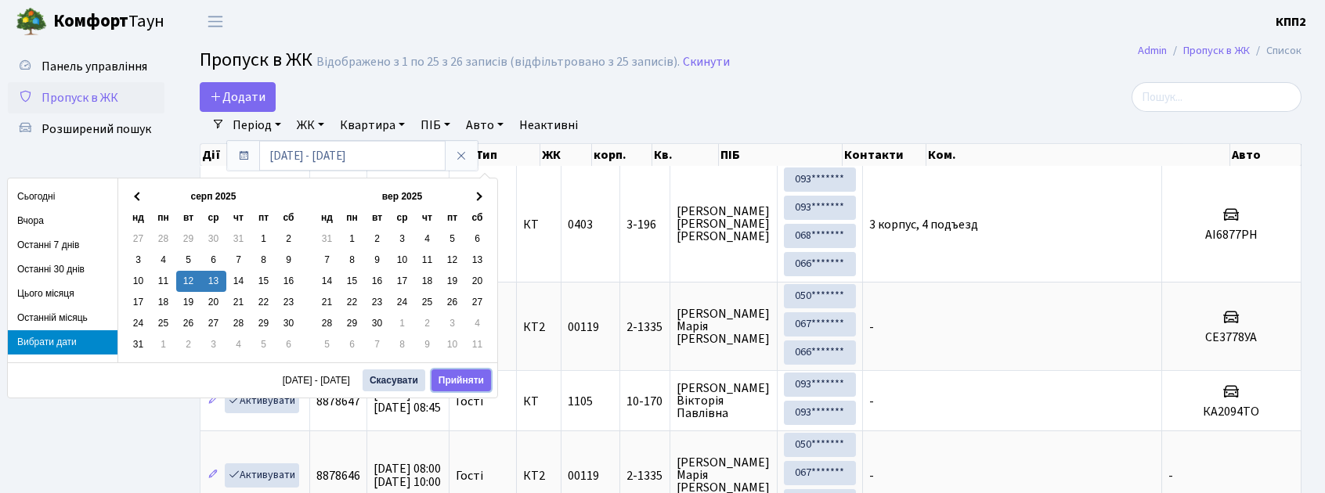
click at [450, 383] on button "Прийняти" at bounding box center [462, 381] width 60 height 22
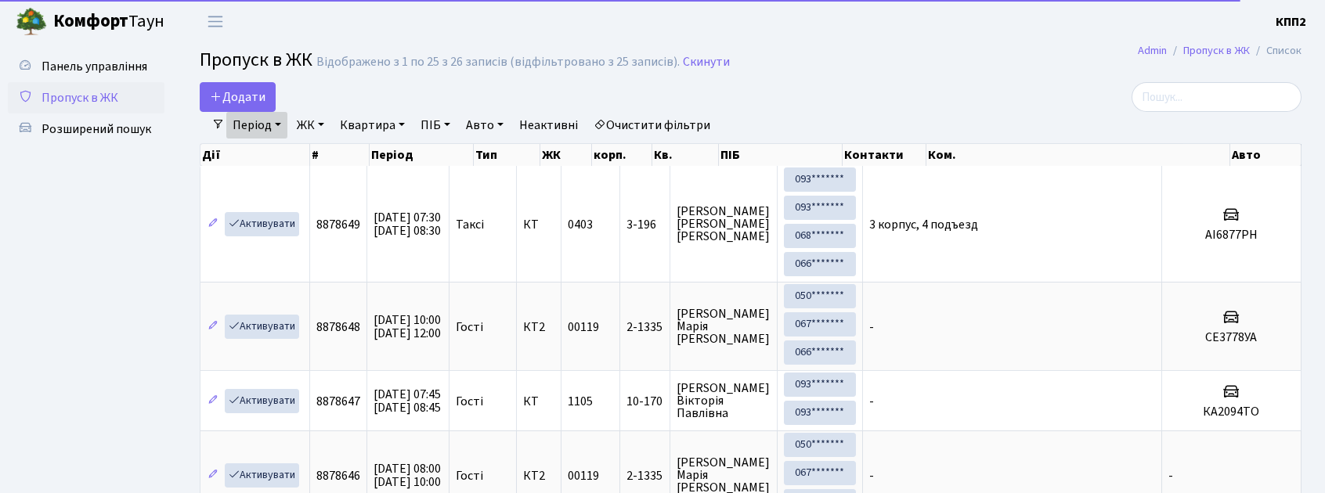
click at [1234, 114] on div "Період 12.08.2025 - 13.08.2025 ЖК - КТ, вул. Регенераторна, 4 КТ2, просп. Собор…" at bounding box center [757, 125] width 1064 height 27
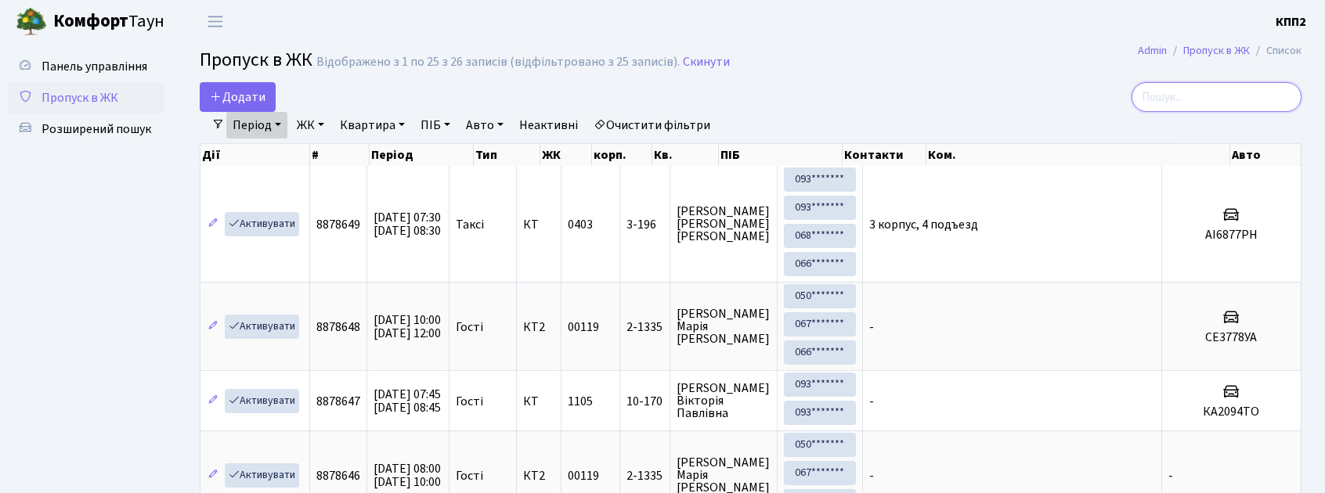
click at [1194, 104] on input "search" at bounding box center [1217, 97] width 170 height 30
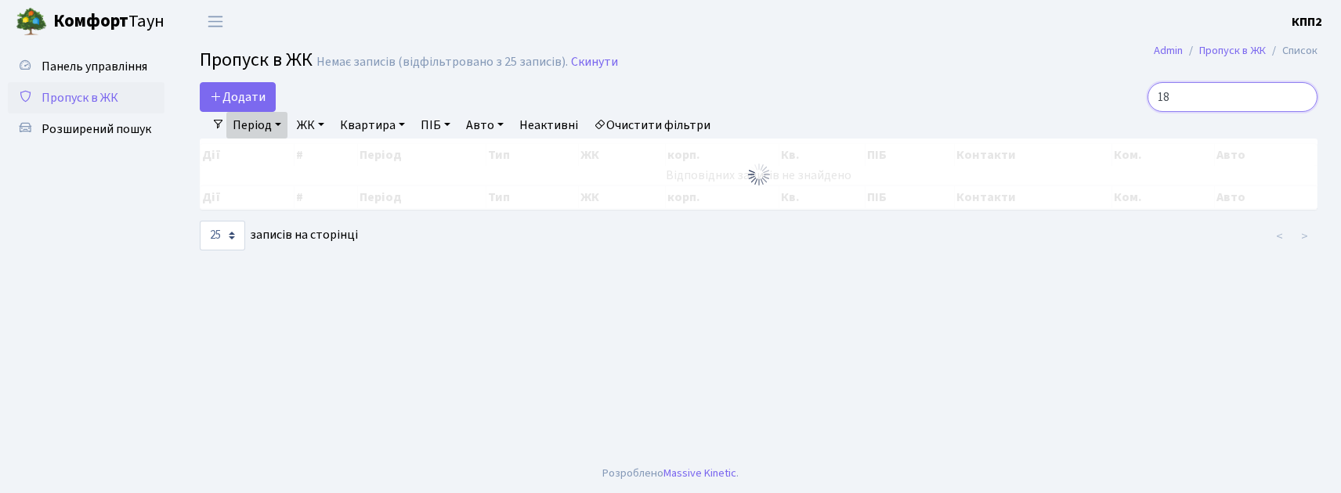
type input "1"
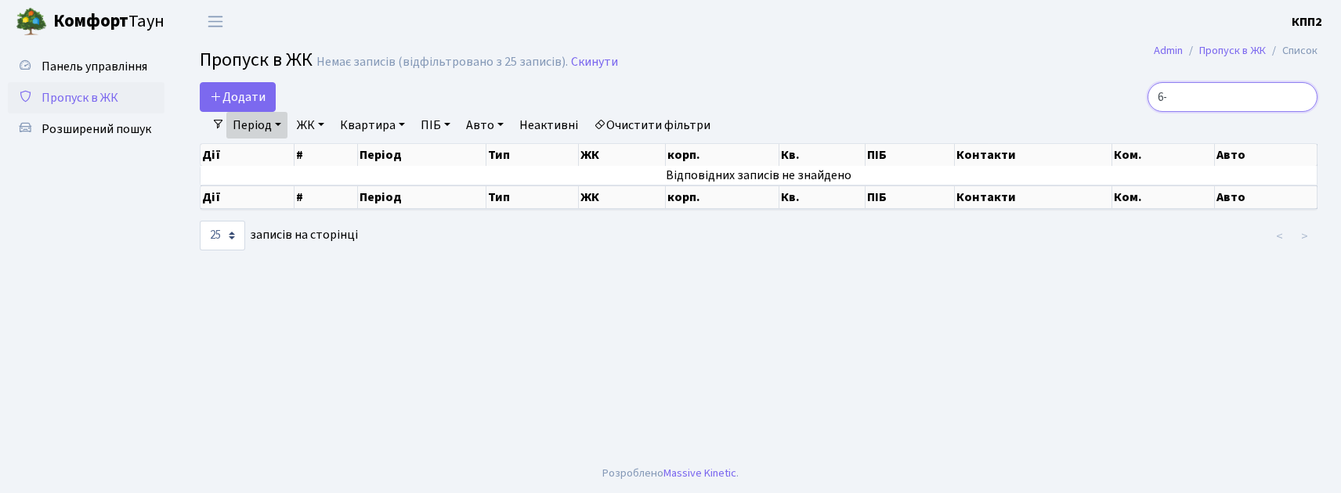
type input "6"
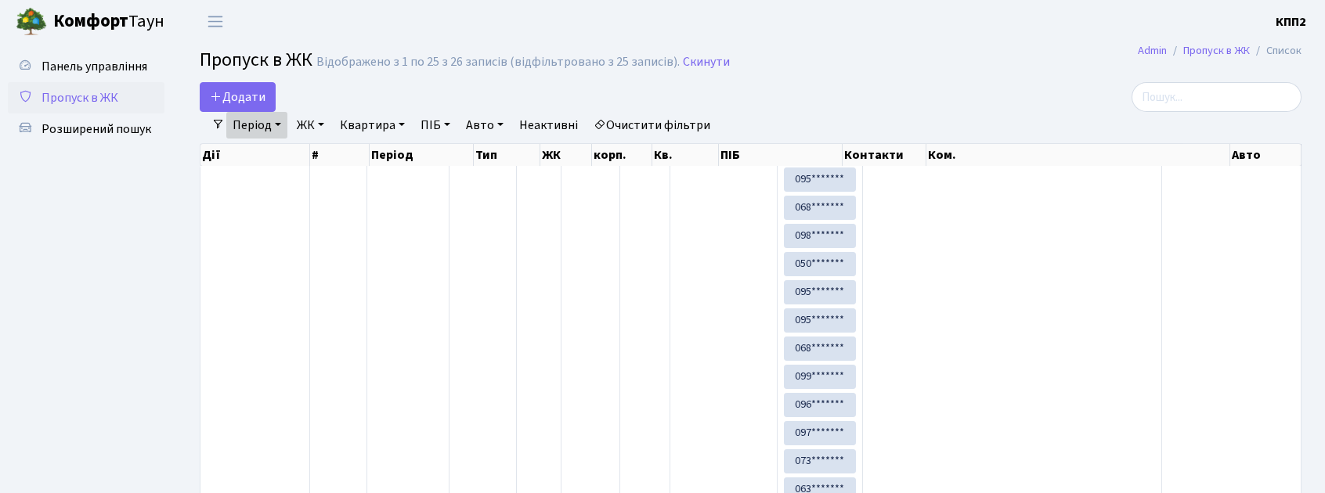
click at [113, 89] on span "Пропуск в ЖК" at bounding box center [80, 97] width 77 height 17
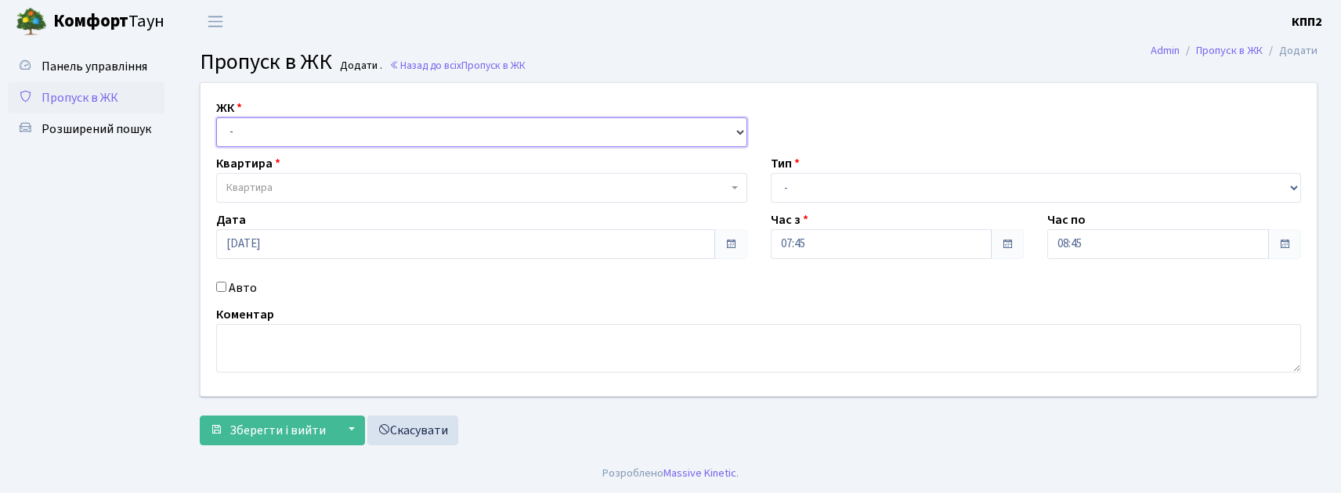
drag, startPoint x: 320, startPoint y: 127, endPoint x: 324, endPoint y: 146, distance: 19.4
click at [321, 128] on select "- КТ, вул. Регенераторна, 4 КТ2, просп. [STREET_ADDRESS] [STREET_ADDRESS] [PERS…" at bounding box center [481, 132] width 531 height 30
select select "271"
click at [216, 117] on select "- КТ, вул. Регенераторна, 4 КТ2, просп. [STREET_ADDRESS] [STREET_ADDRESS] [PERS…" at bounding box center [481, 132] width 531 height 30
select select
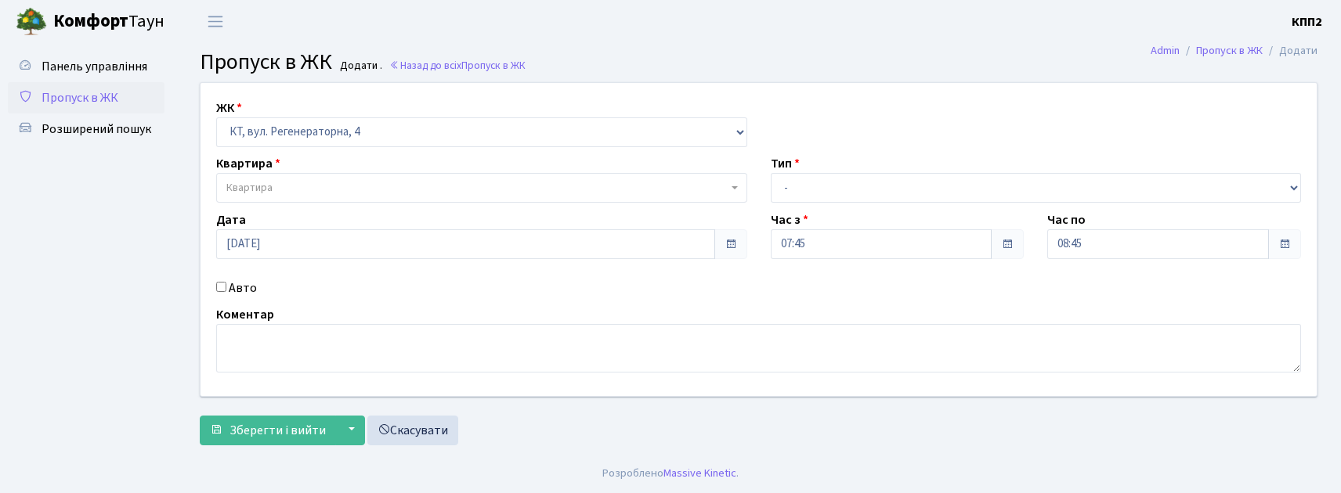
click at [235, 289] on label "Авто" at bounding box center [243, 288] width 28 height 19
click at [226, 289] on input "Авто" at bounding box center [221, 287] width 10 height 10
checkbox input "true"
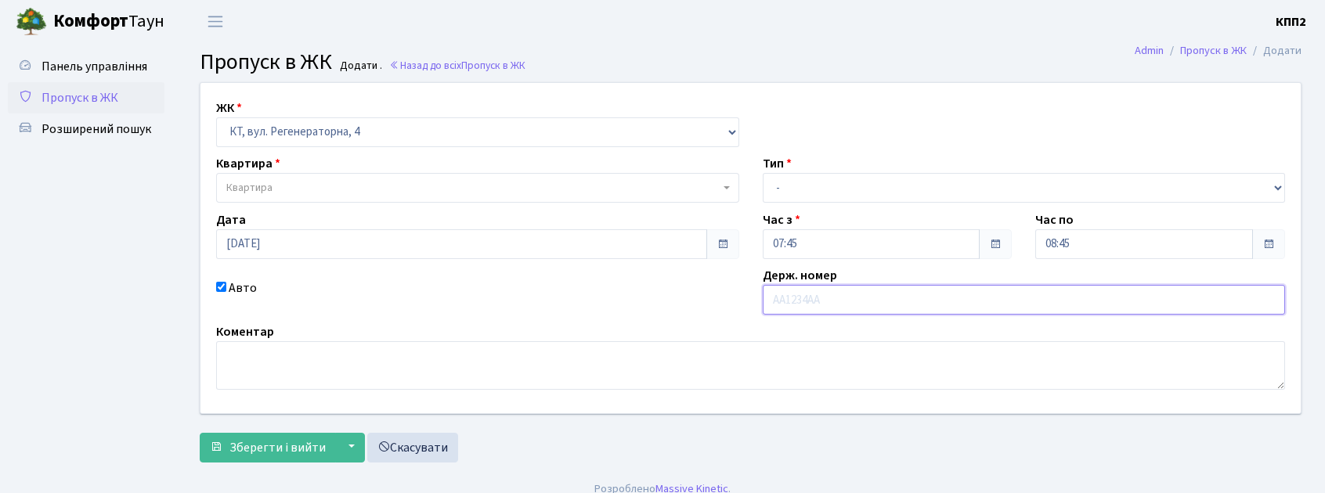
paste input "КА1889РЕ"
type input "КА1889РЕ"
click at [591, 195] on span "Квартира" at bounding box center [472, 188] width 493 height 16
drag, startPoint x: 859, startPoint y: 195, endPoint x: 859, endPoint y: 205, distance: 10.2
click at [859, 205] on div "ЖК - КТ, вул. Регенераторна, 4 КТ2, просп. Соборності, 17 КТ3, вул. Березнева, …" at bounding box center [751, 248] width 1124 height 331
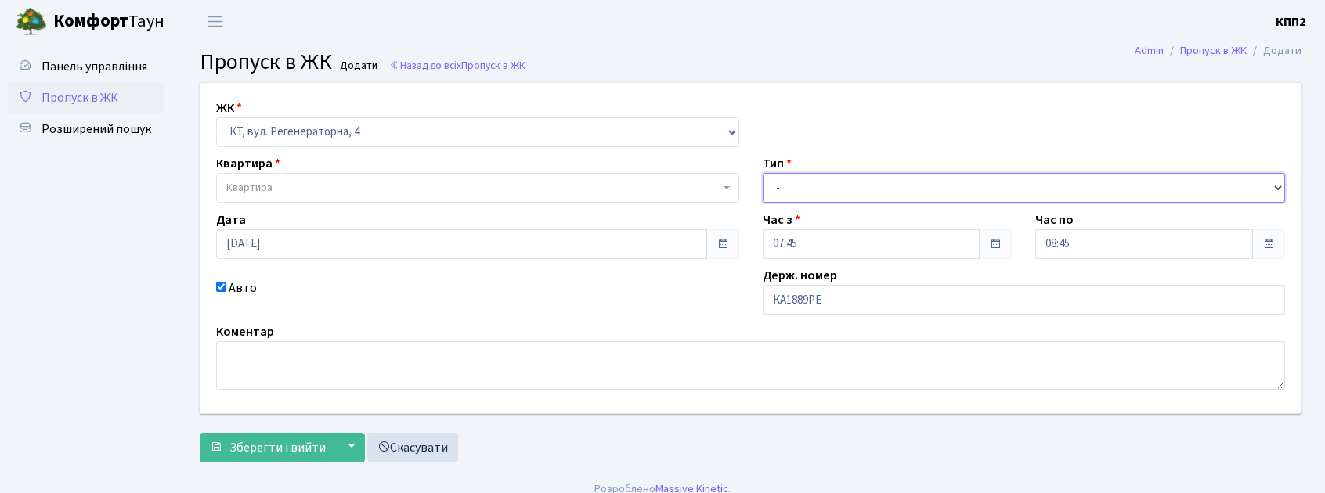
select select "3"
click at [763, 173] on select "- Доставка Таксі Гості Сервіс" at bounding box center [1024, 188] width 523 height 30
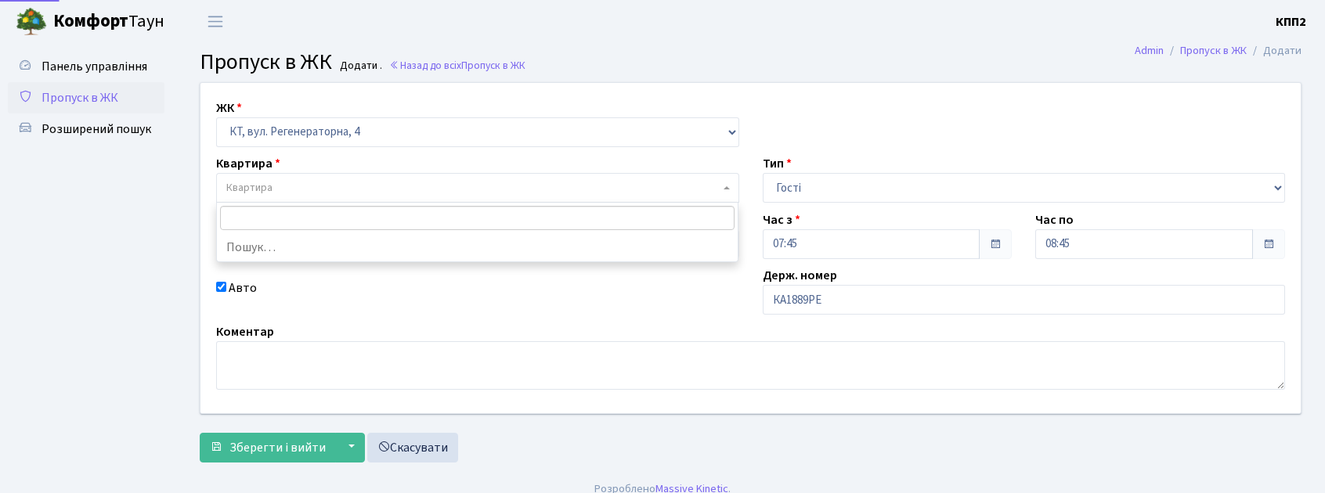
click at [458, 197] on span "Квартира" at bounding box center [477, 188] width 523 height 30
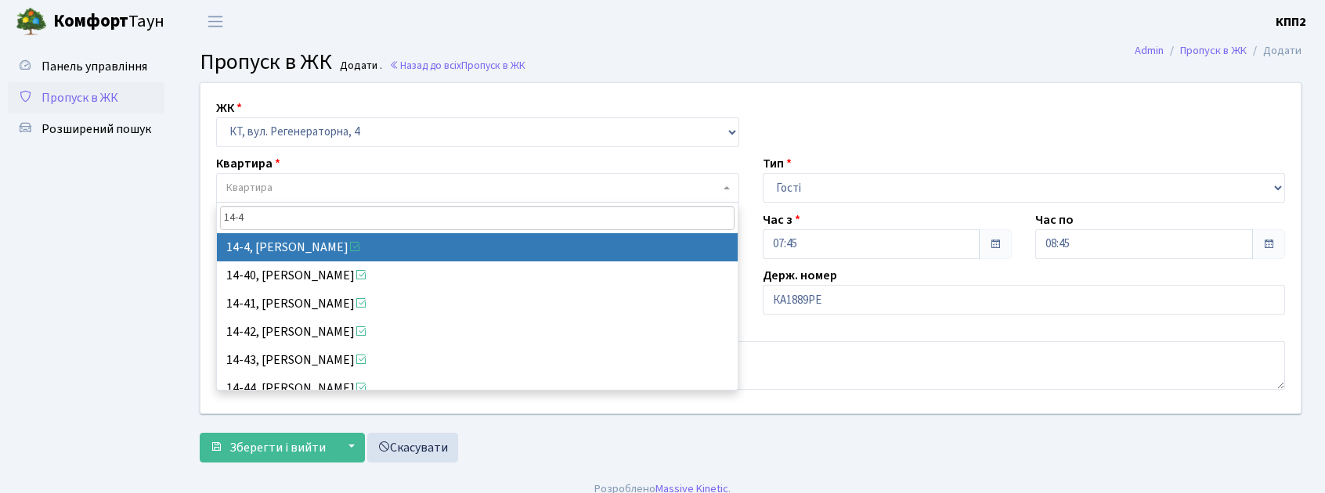
type input "14-4"
select select "7381"
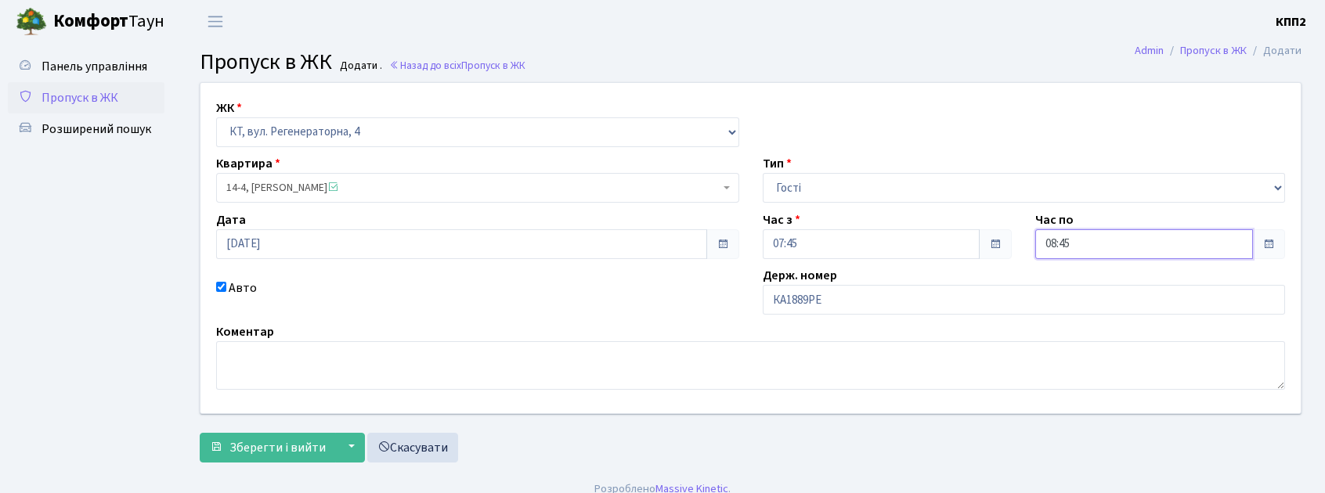
click at [1085, 248] on input "08:45" at bounding box center [1144, 244] width 218 height 30
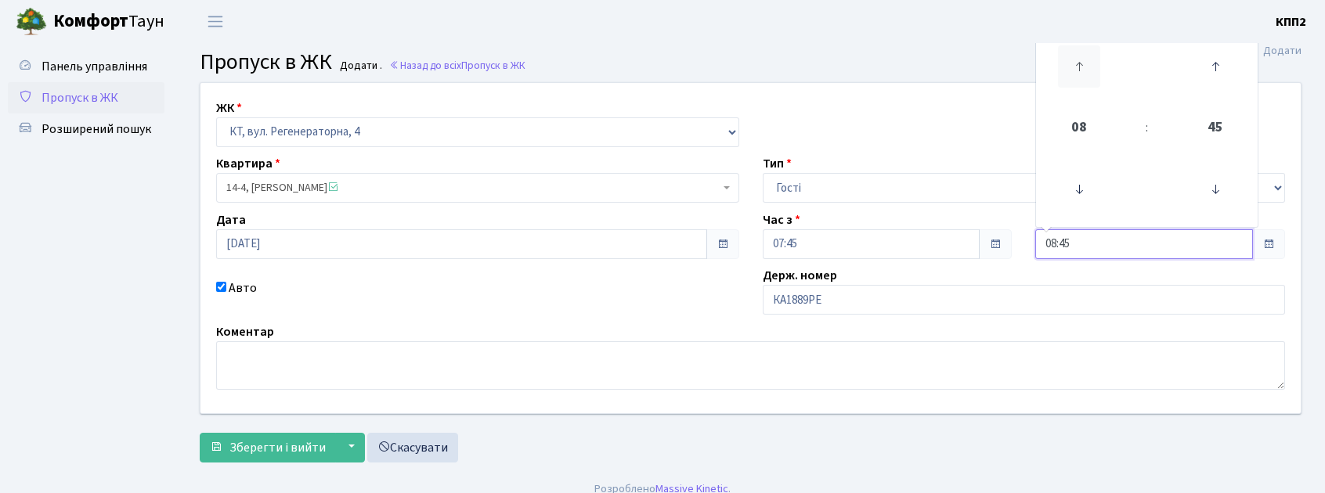
click at [1089, 61] on icon at bounding box center [1079, 66] width 42 height 42
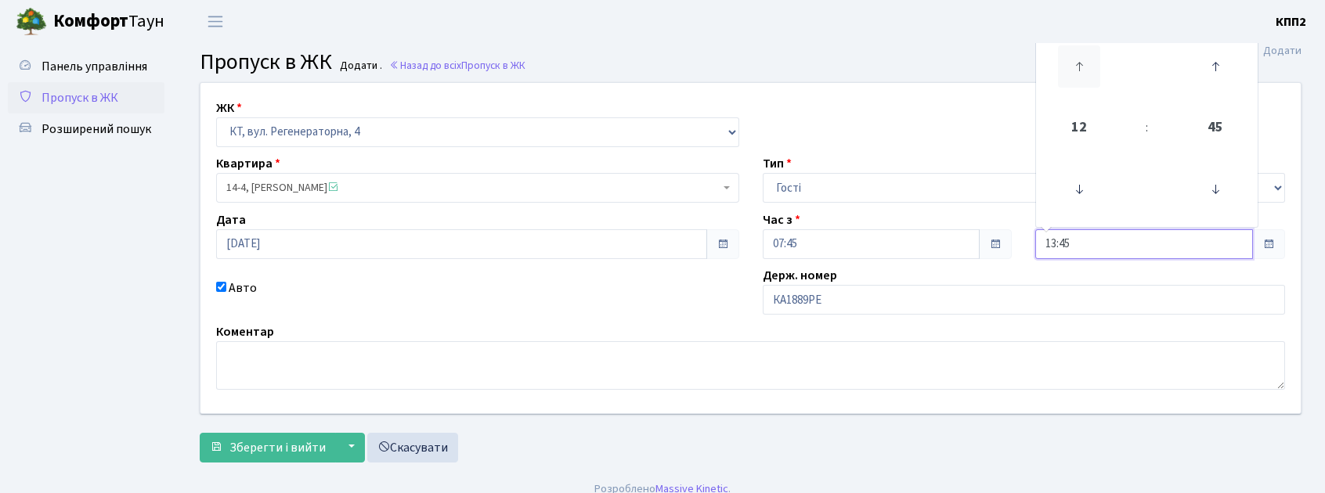
click at [1089, 61] on icon at bounding box center [1079, 66] width 42 height 42
type input "14:45"
click at [271, 437] on button "Зберегти і вийти" at bounding box center [268, 448] width 136 height 30
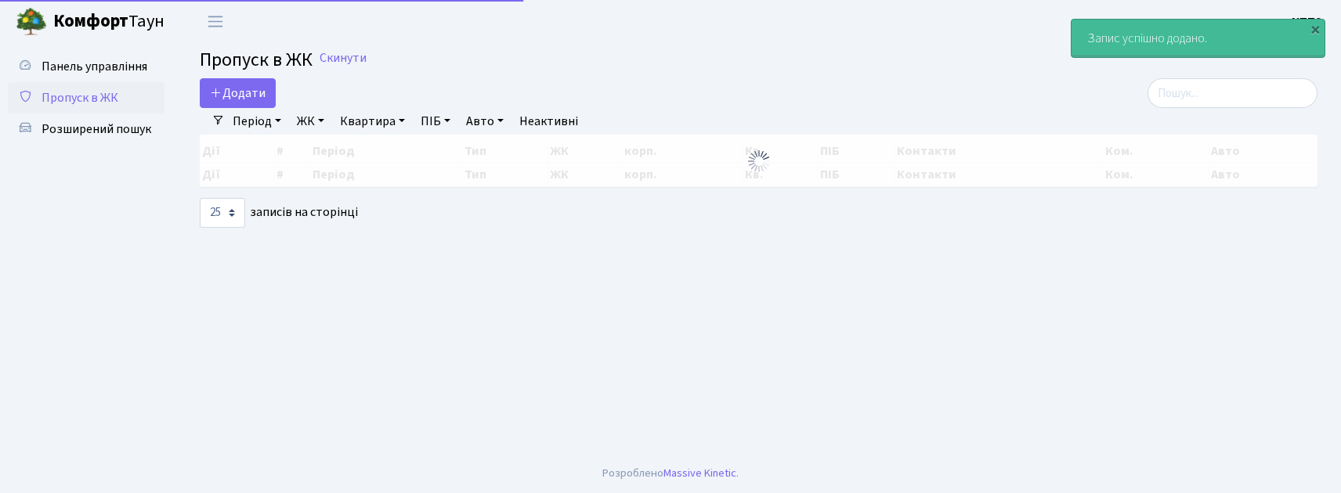
select select "25"
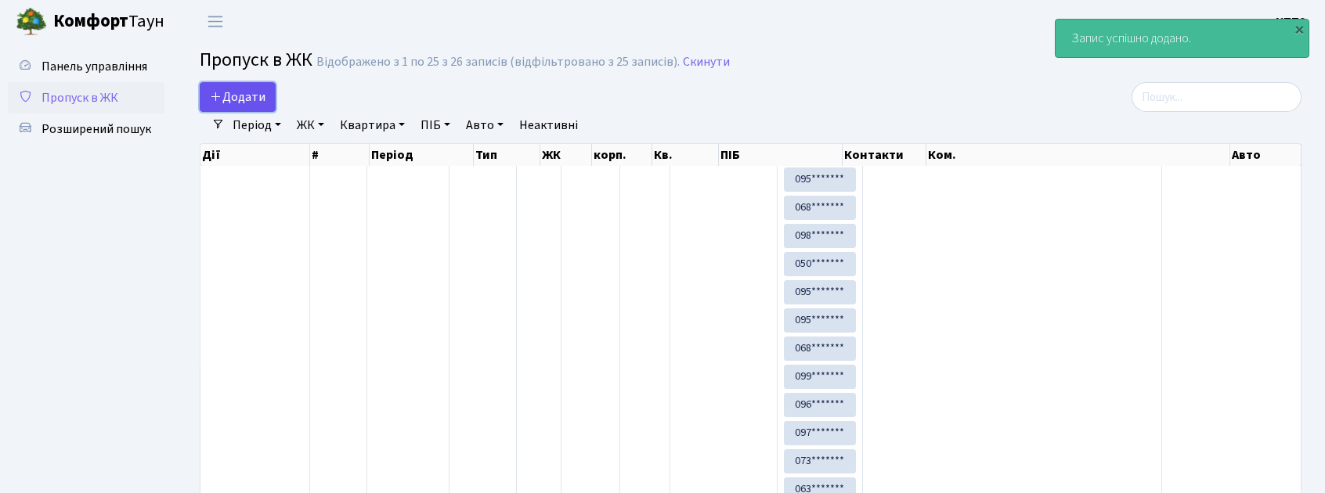
click at [263, 98] on span "Додати" at bounding box center [238, 97] width 56 height 17
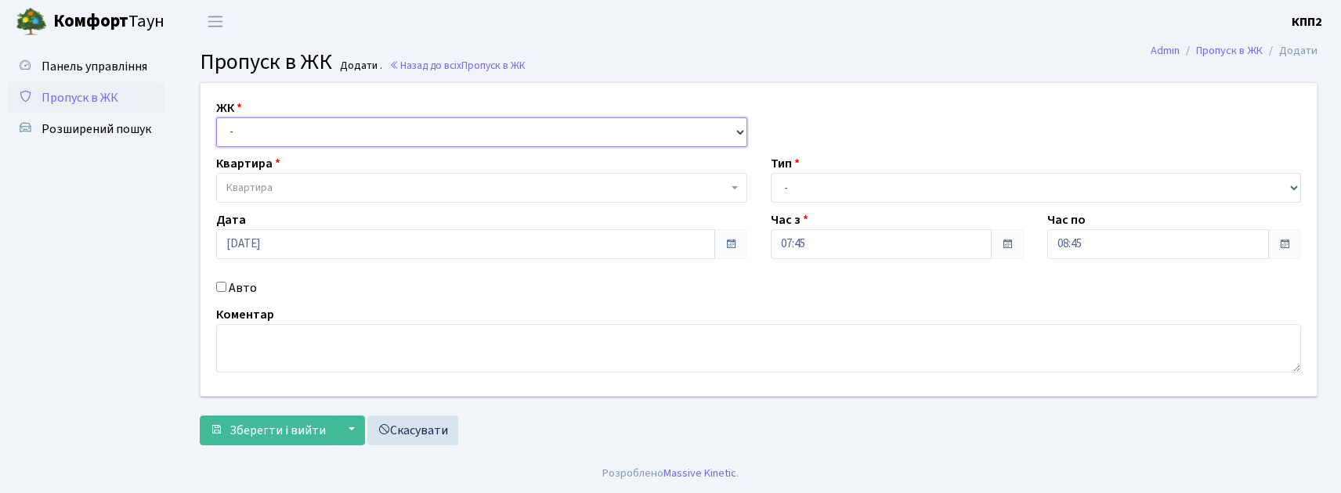
drag, startPoint x: 330, startPoint y: 135, endPoint x: 336, endPoint y: 146, distance: 12.0
click at [330, 135] on select "- КТ, вул. Регенераторна, 4 КТ2, просп. Соборності, 17 КТ3, вул. Березнева, 16 …" at bounding box center [481, 132] width 531 height 30
select select "271"
click at [216, 117] on select "- КТ, вул. Регенераторна, 4 КТ2, просп. Соборності, 17 КТ3, вул. Березнева, 16 …" at bounding box center [481, 132] width 531 height 30
select select
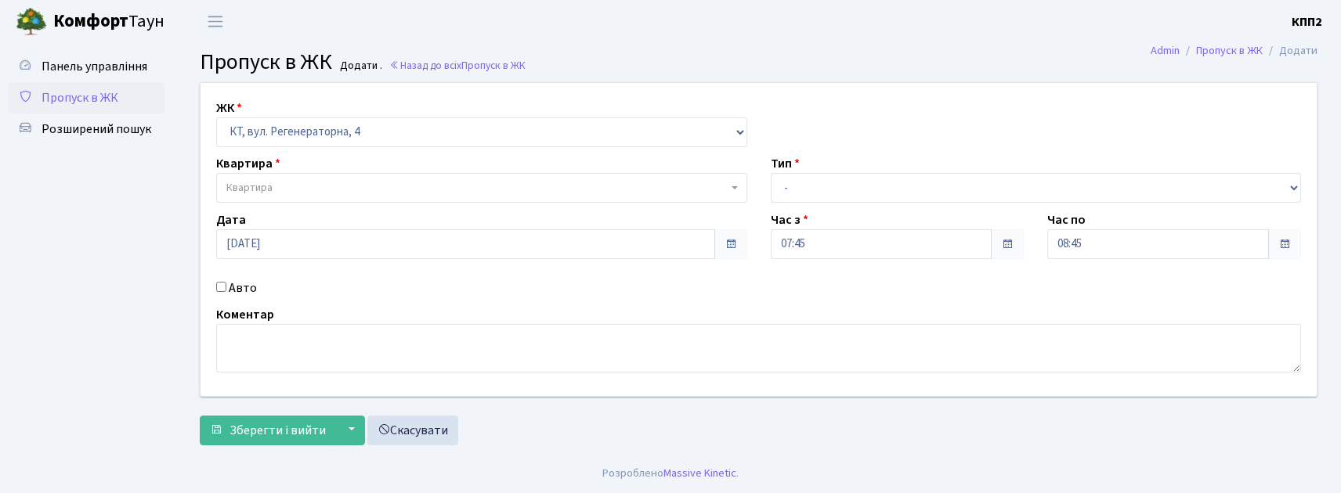
click at [237, 280] on label "Авто" at bounding box center [243, 288] width 28 height 19
click at [226, 282] on input "Авто" at bounding box center [221, 287] width 10 height 10
checkbox input "true"
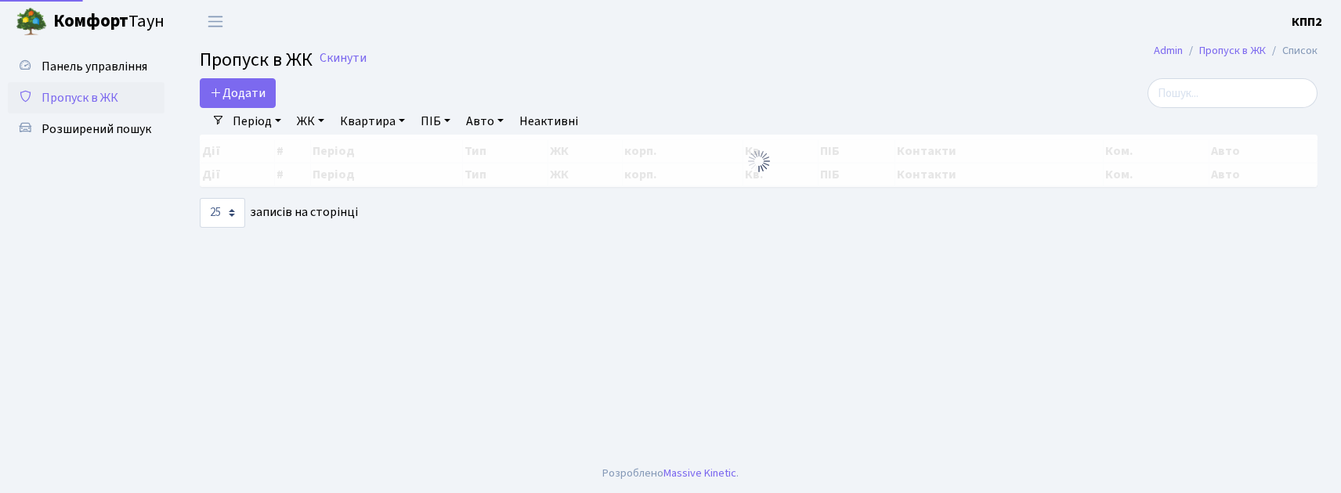
select select "25"
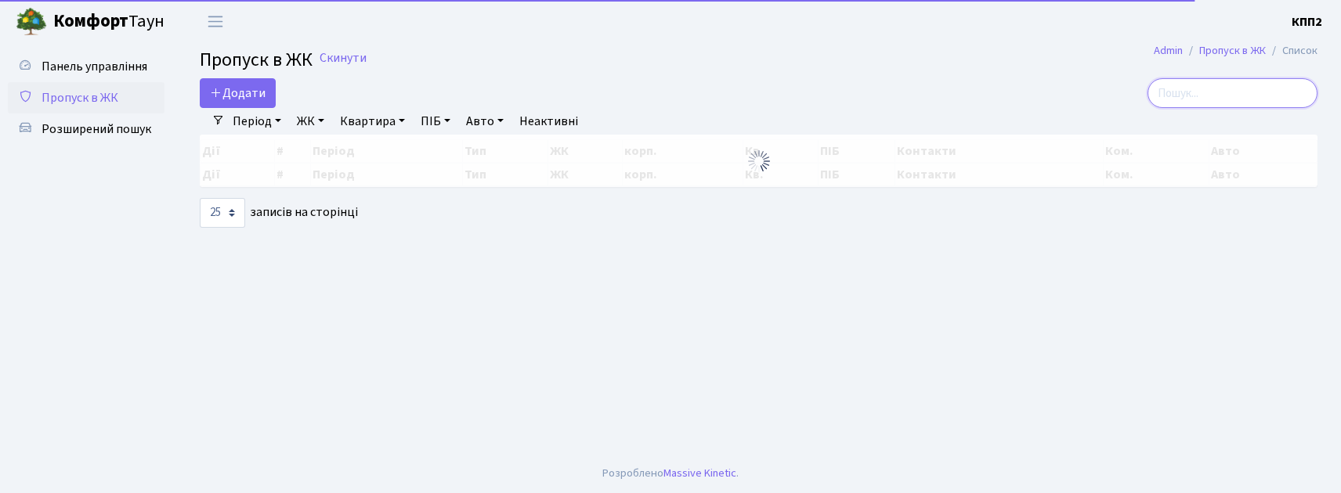
click at [1239, 99] on input "search" at bounding box center [1232, 93] width 170 height 30
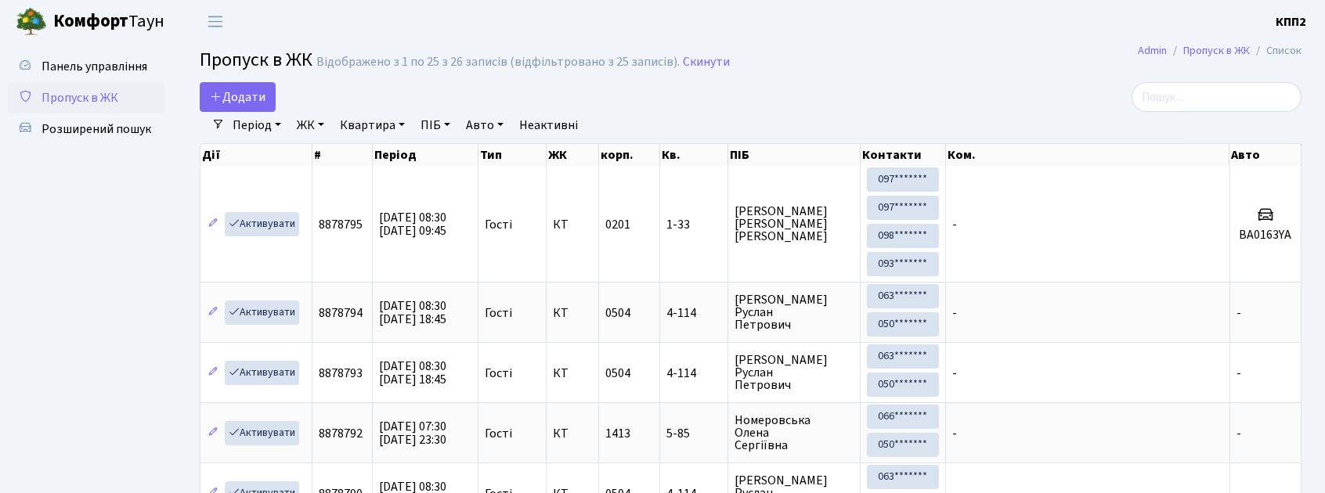
select select "25"
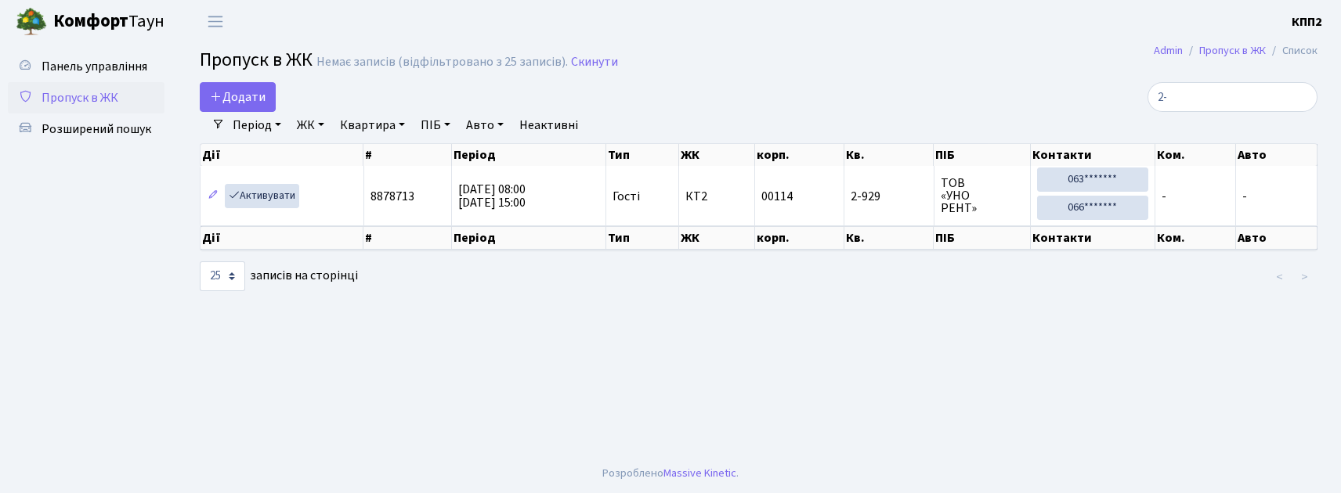
type input "2"
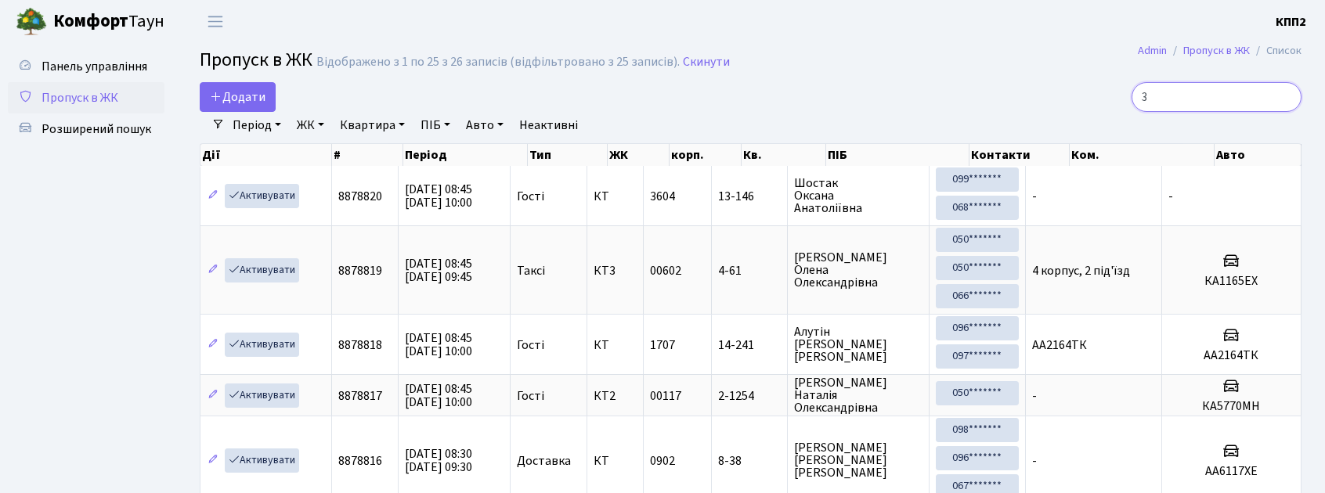
type input "36"
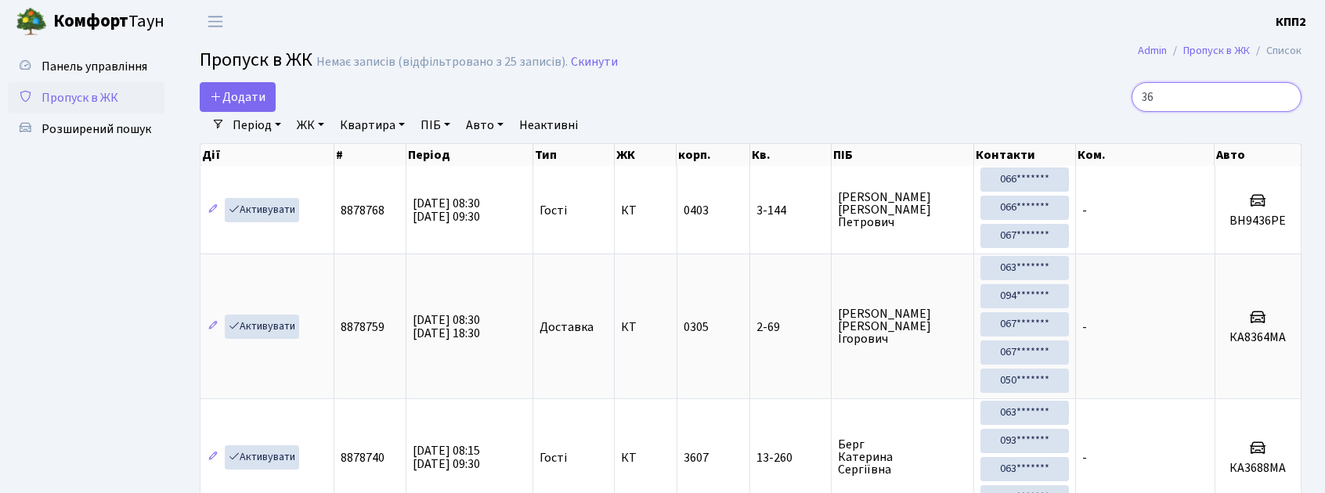
click at [1288, 96] on input "36" at bounding box center [1217, 97] width 170 height 30
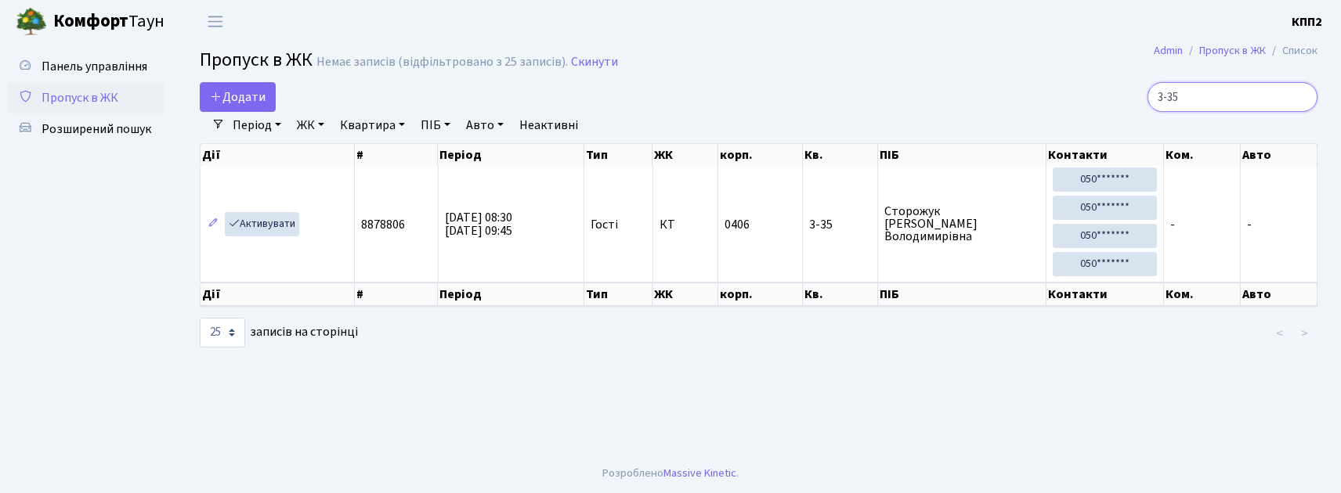
type input "3-35"
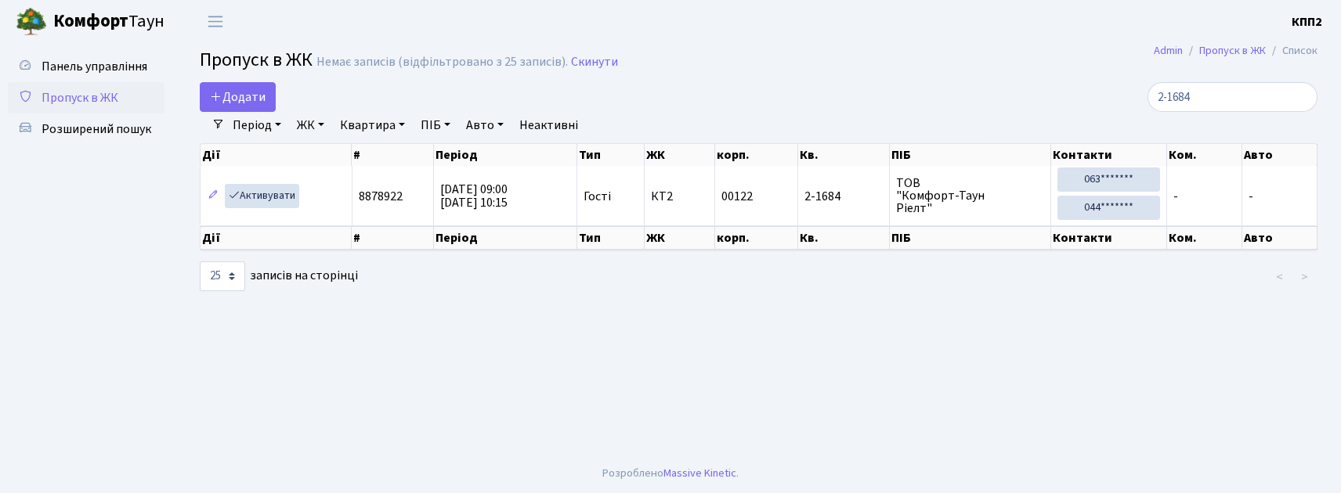
select select "25"
type input "2"
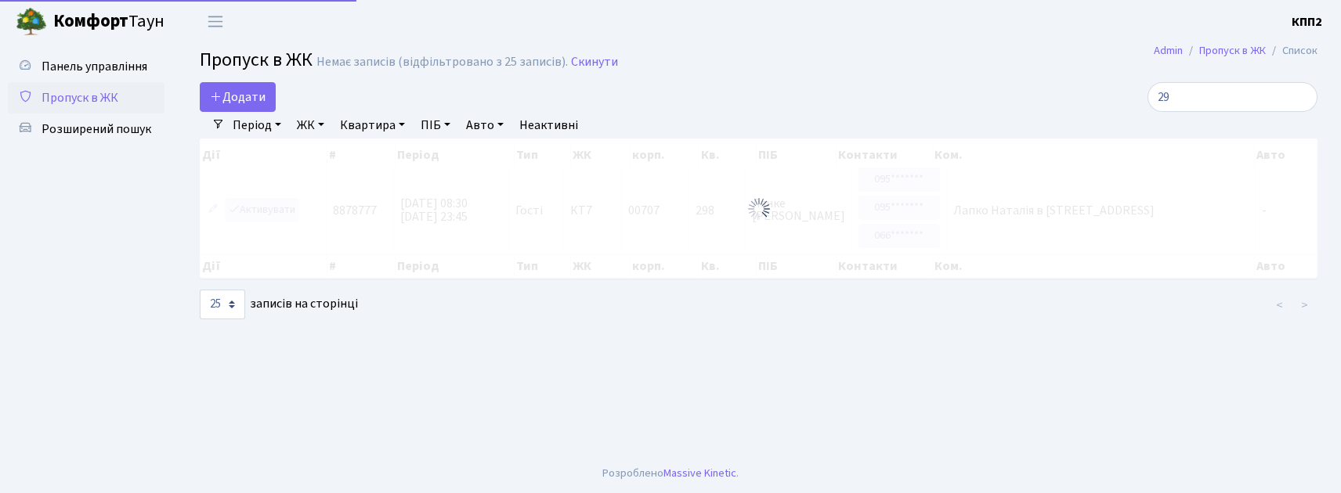
type input "2"
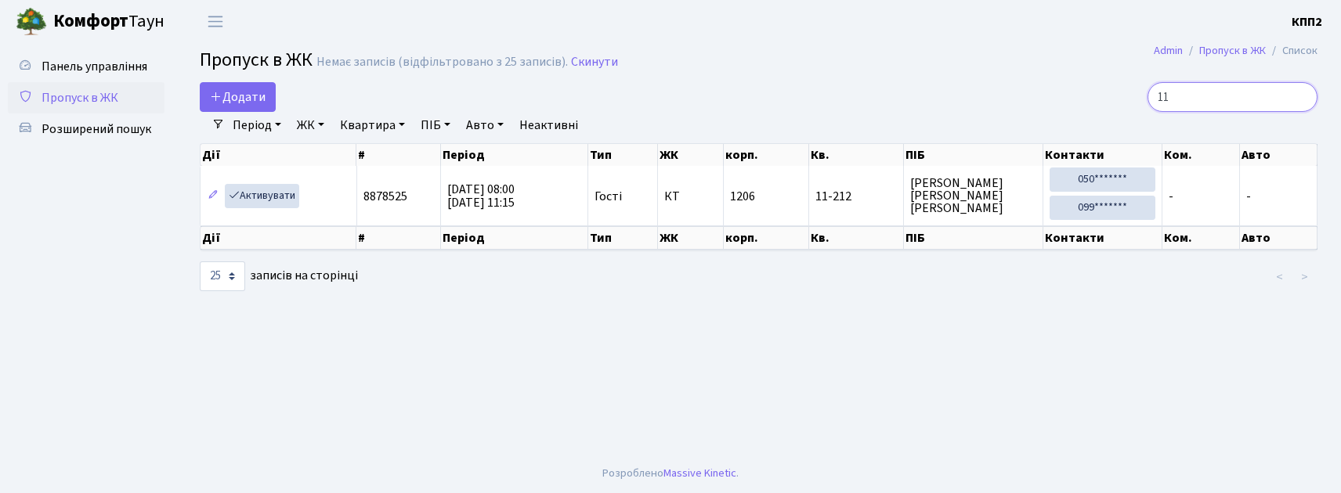
type input "1"
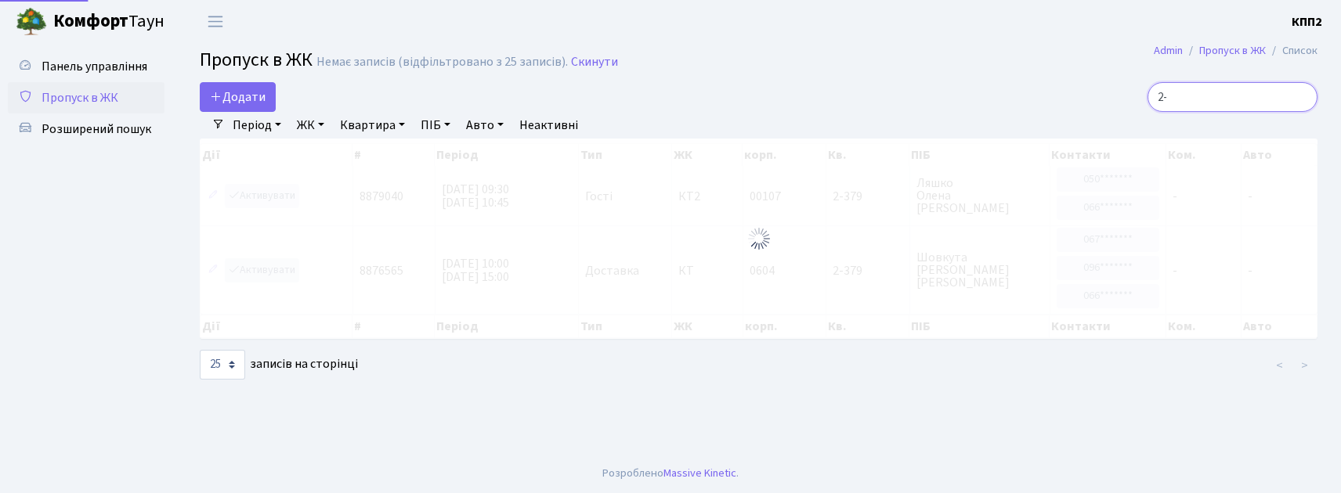
type input "2"
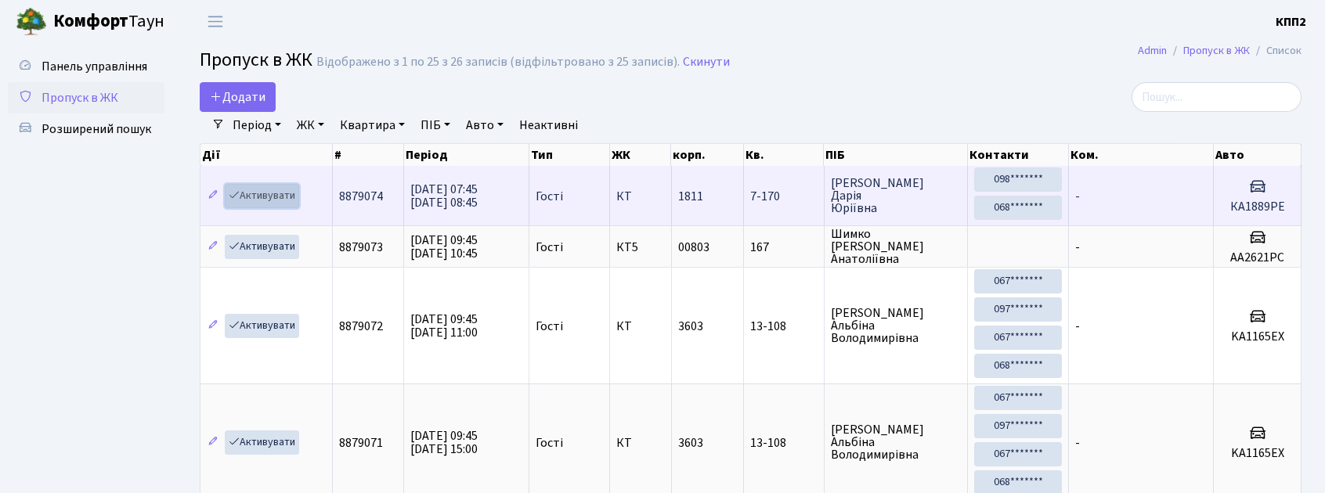
click at [293, 192] on link "Активувати" at bounding box center [262, 196] width 74 height 24
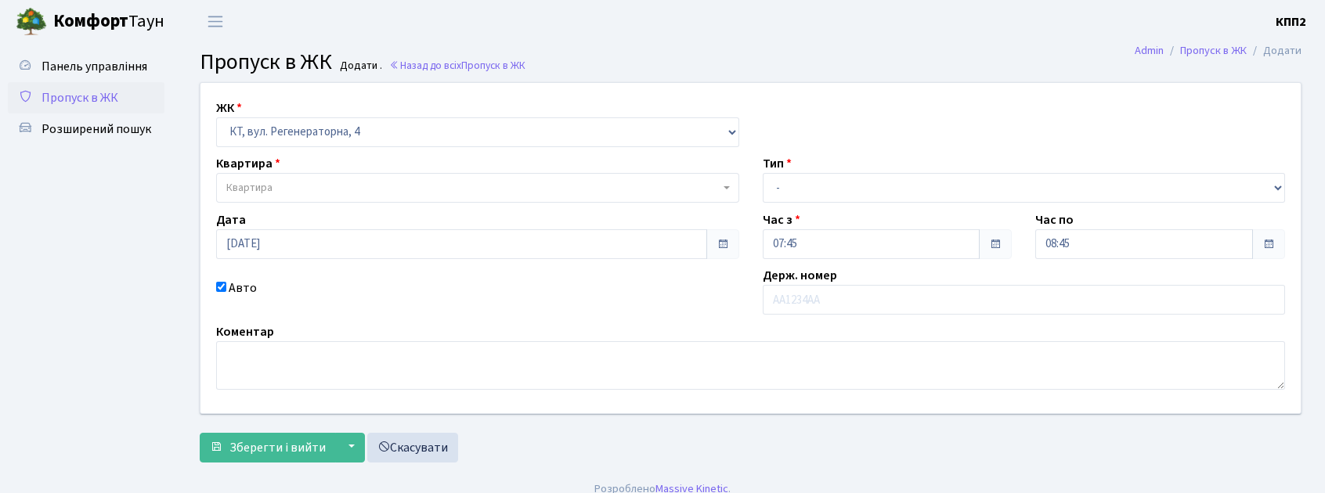
select select "271"
click at [793, 186] on select "- Доставка Таксі Гості Сервіс" at bounding box center [1024, 188] width 523 height 30
select select "3"
click at [763, 173] on select "- Доставка Таксі Гості Сервіс" at bounding box center [1024, 188] width 523 height 30
paste input "КА1889РЕ"
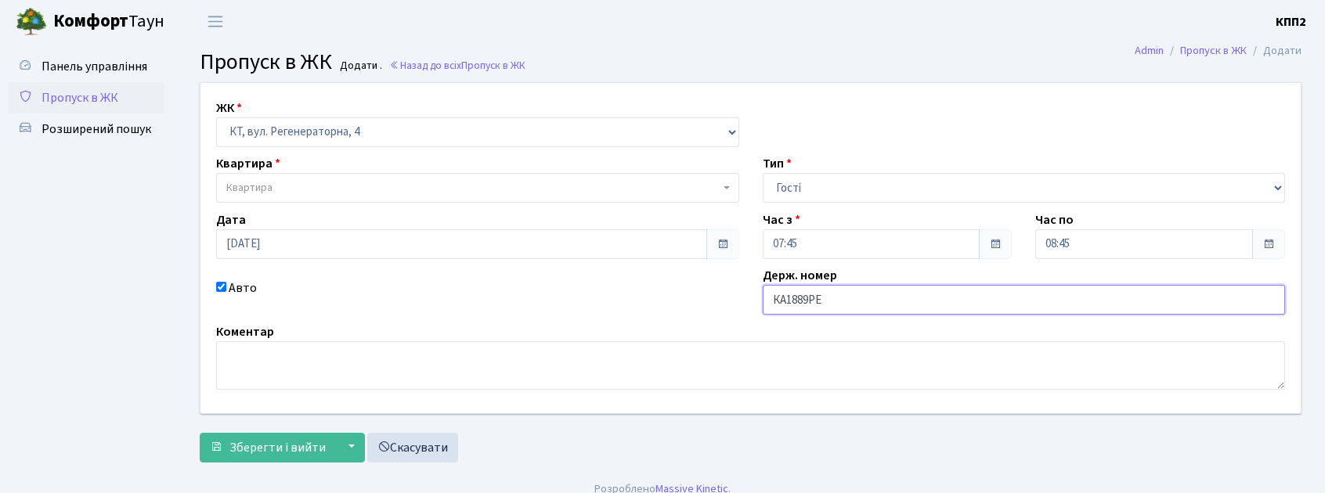
type input "КА1889РЕ"
click at [443, 191] on span "Квартира" at bounding box center [472, 188] width 493 height 16
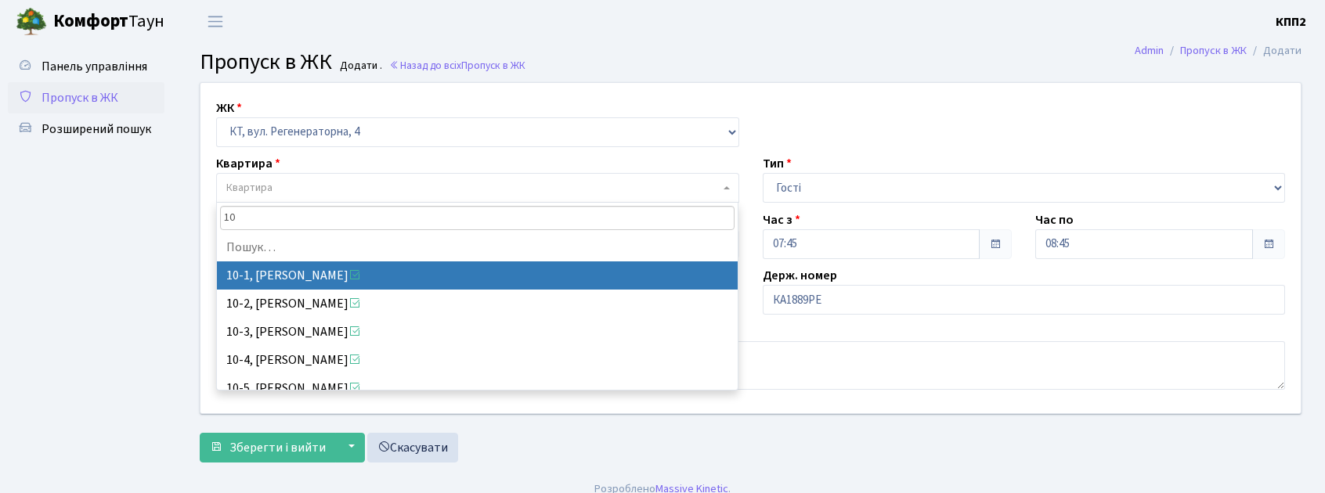
type input "1"
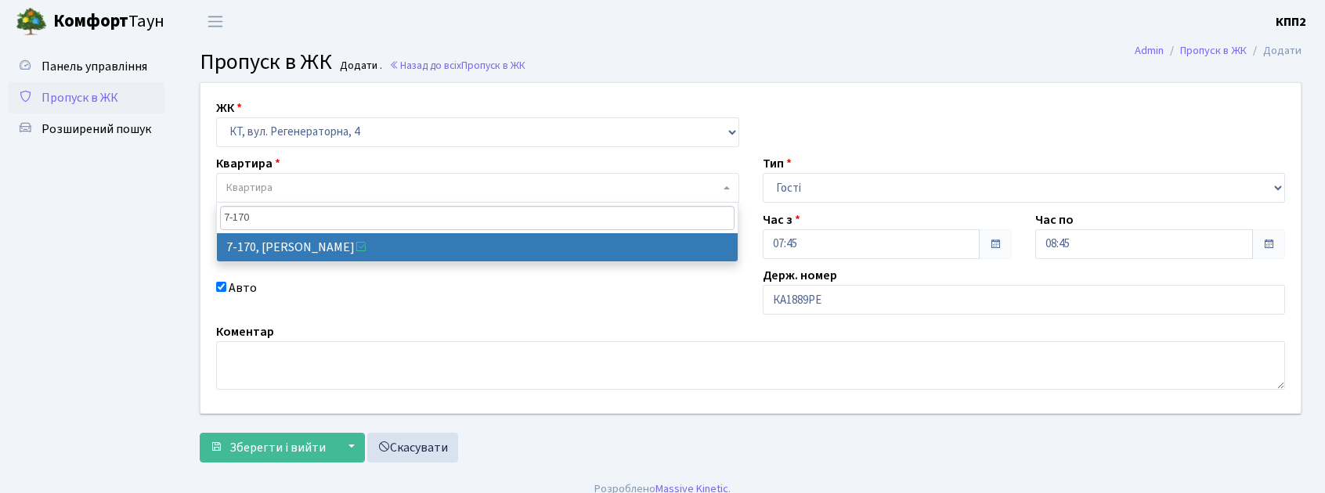
type input "7-170"
select select "5011"
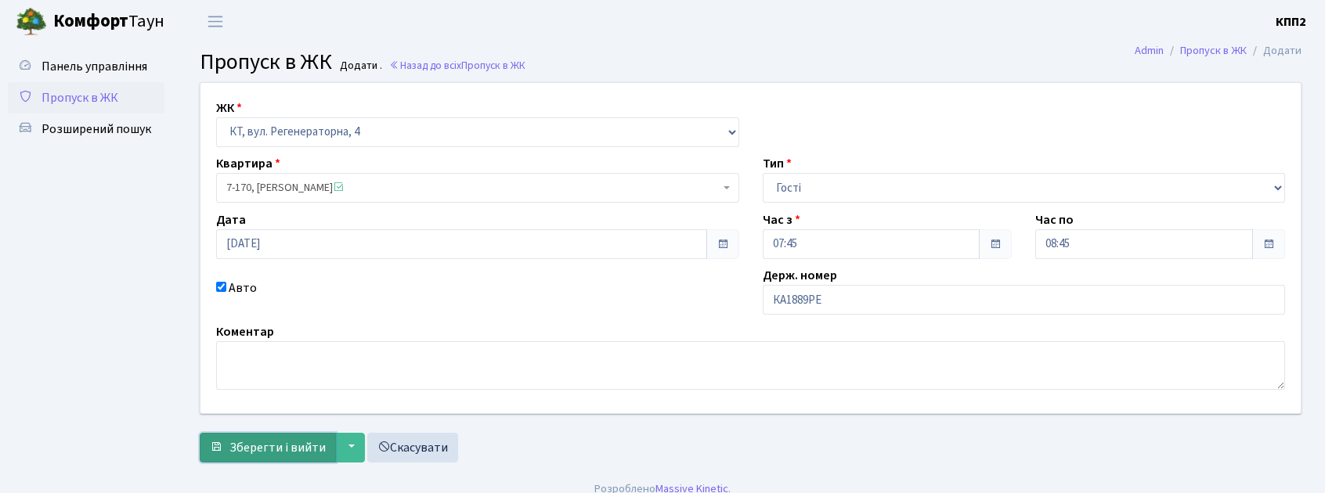
click at [260, 454] on span "Зберегти і вийти" at bounding box center [277, 447] width 96 height 17
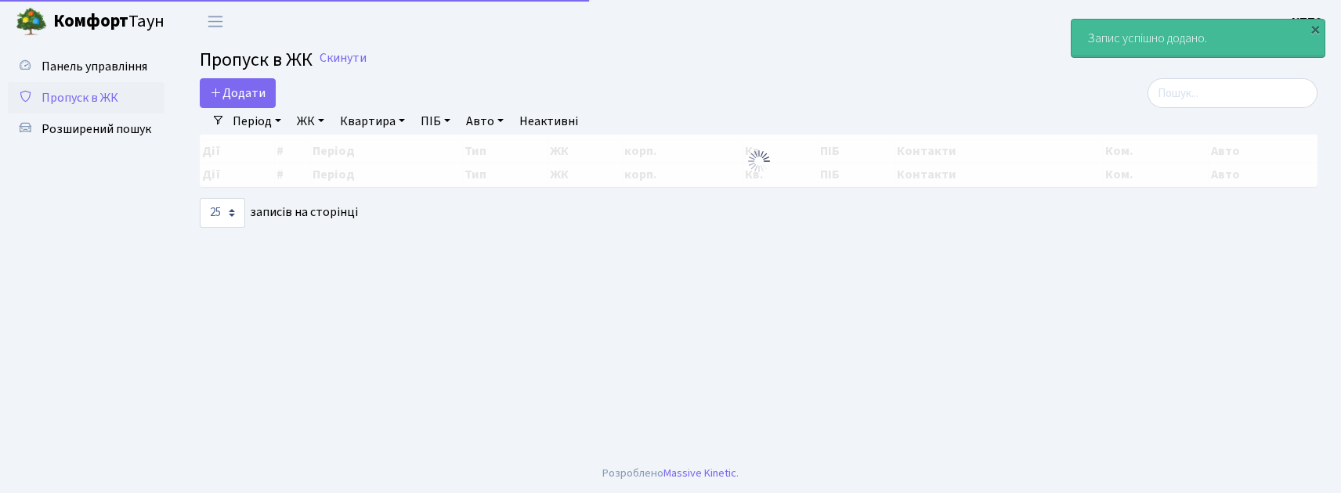
select select "25"
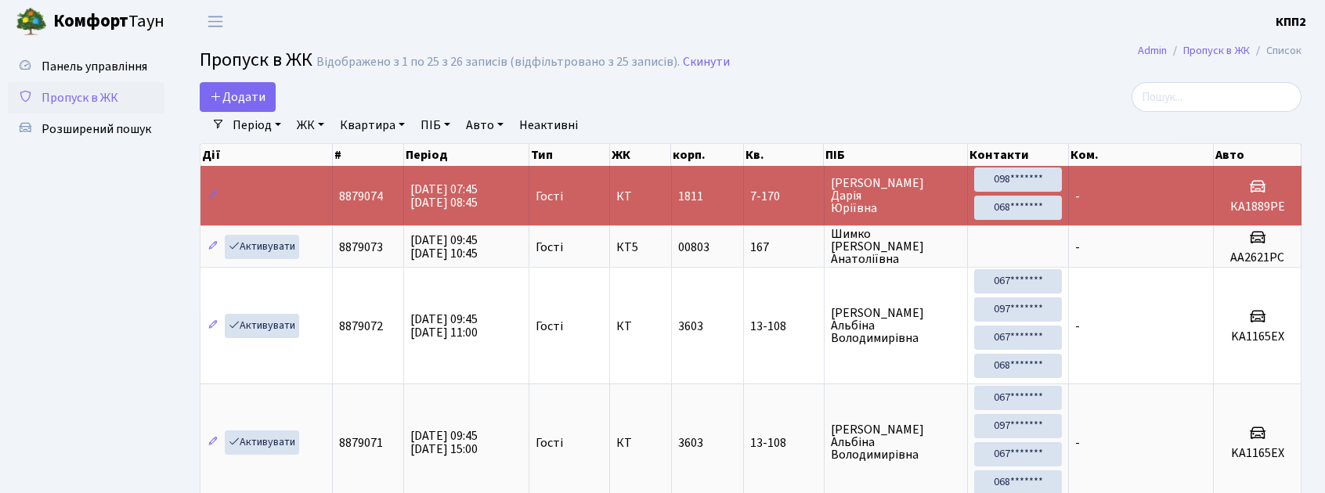
click at [1128, 199] on td "-" at bounding box center [1141, 196] width 145 height 60
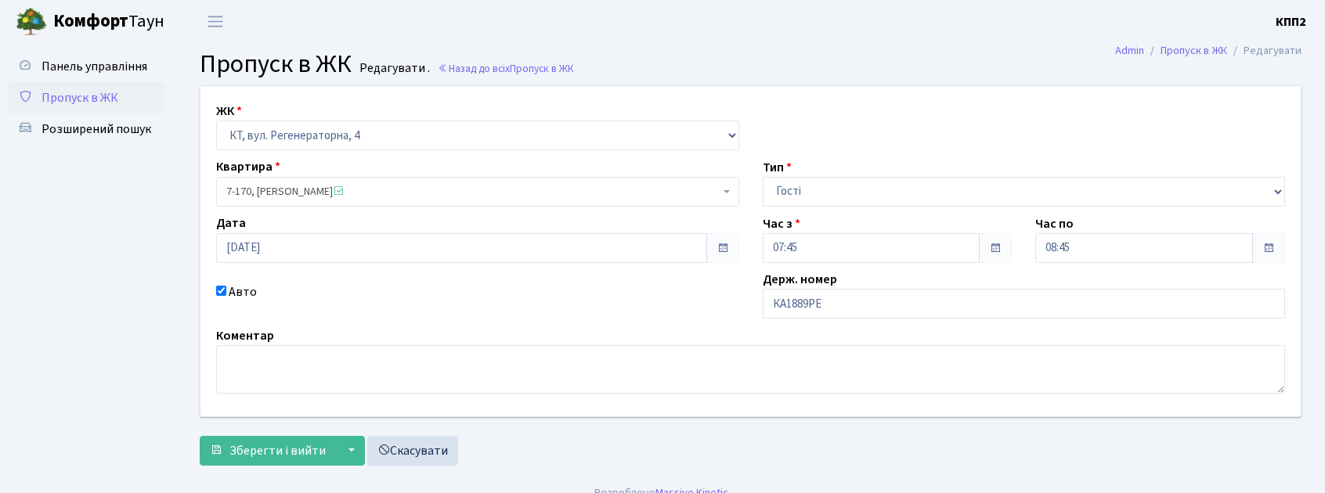
drag, startPoint x: 898, startPoint y: 340, endPoint x: 910, endPoint y: 299, distance: 42.6
click at [904, 313] on div "ЖК - КТ, вул. Регенераторна, 4 КТ2, просп. [STREET_ADDRESS] [STREET_ADDRESS] [P…" at bounding box center [751, 251] width 1124 height 331
click at [910, 299] on input "КА1889РЕ" at bounding box center [1024, 304] width 523 height 30
type input "[PERSON_NAME]"
paste input "КА7496ЕВ"
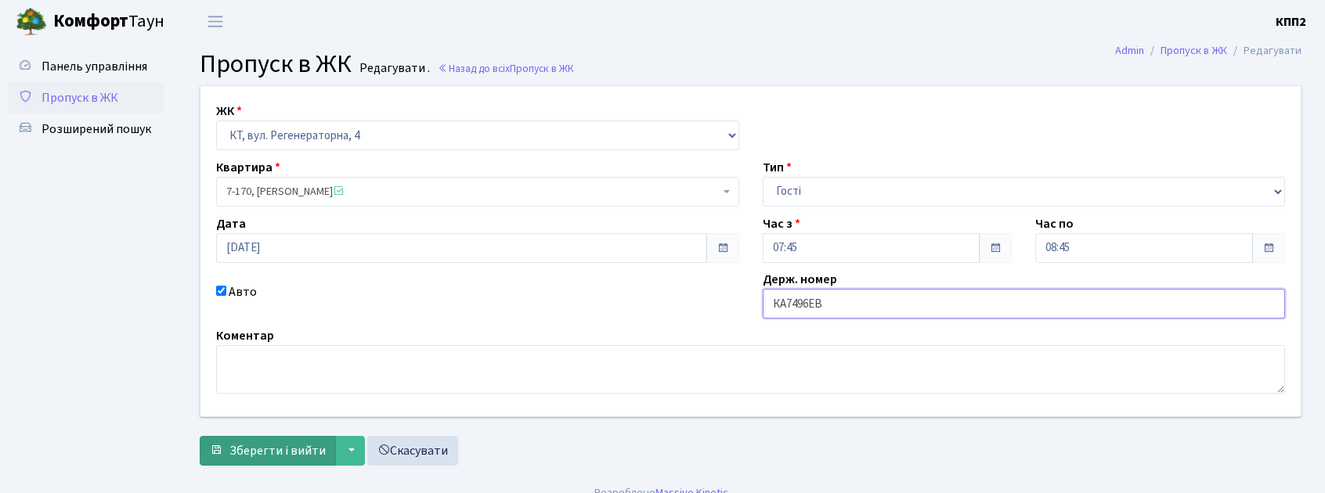
type input "КА7496ЕВ"
click at [295, 464] on button "Зберегти і вийти" at bounding box center [268, 451] width 136 height 30
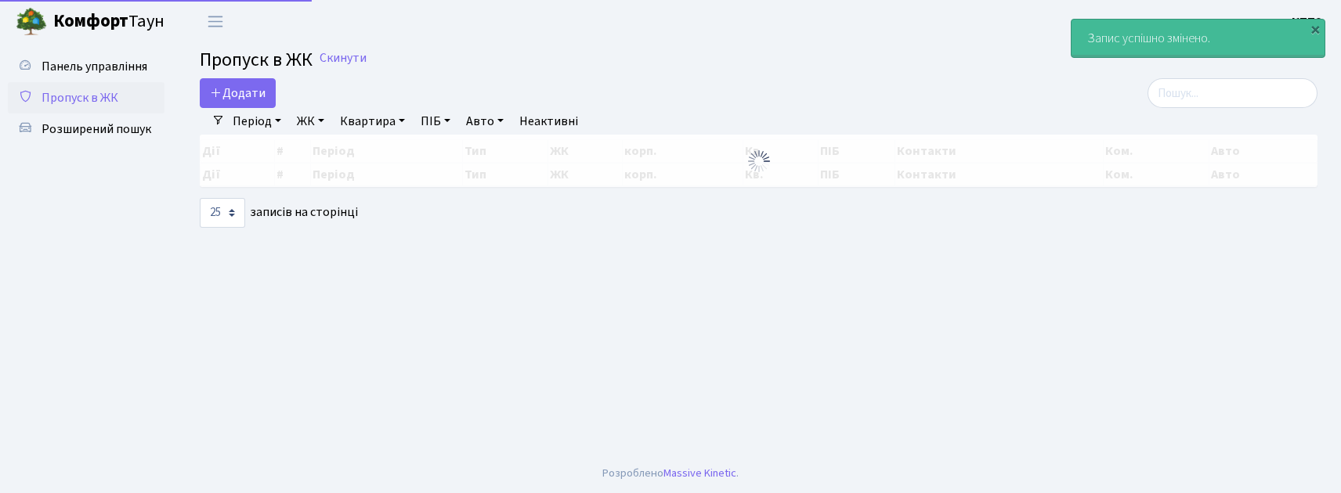
select select "25"
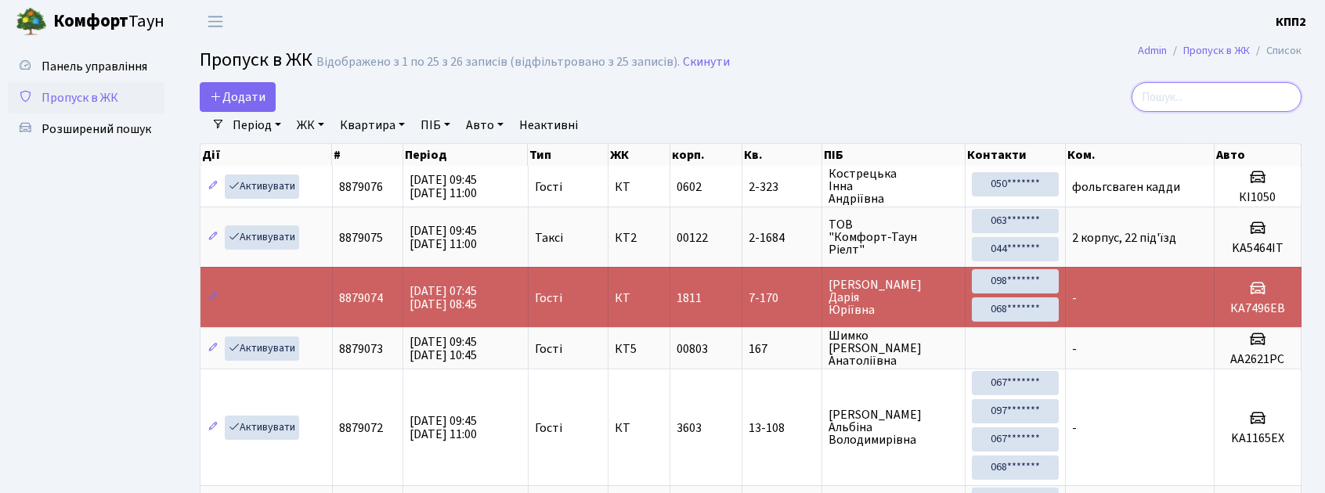
click at [1248, 85] on input "search" at bounding box center [1217, 97] width 170 height 30
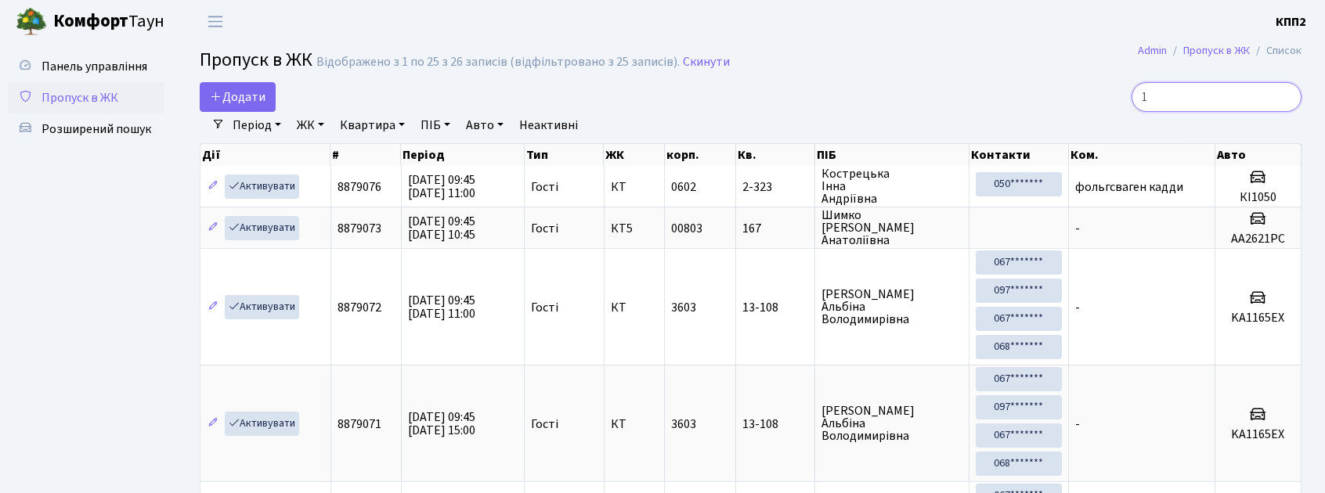
type input "1"
click at [255, 128] on link "Період" at bounding box center [256, 125] width 61 height 27
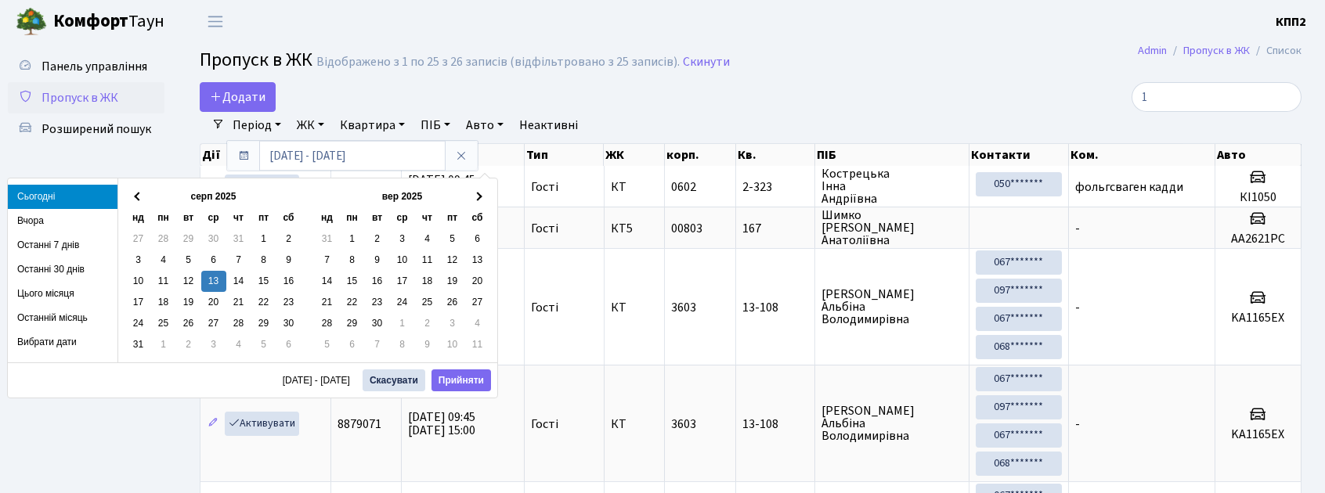
click at [320, 125] on link "ЖК" at bounding box center [311, 125] width 40 height 27
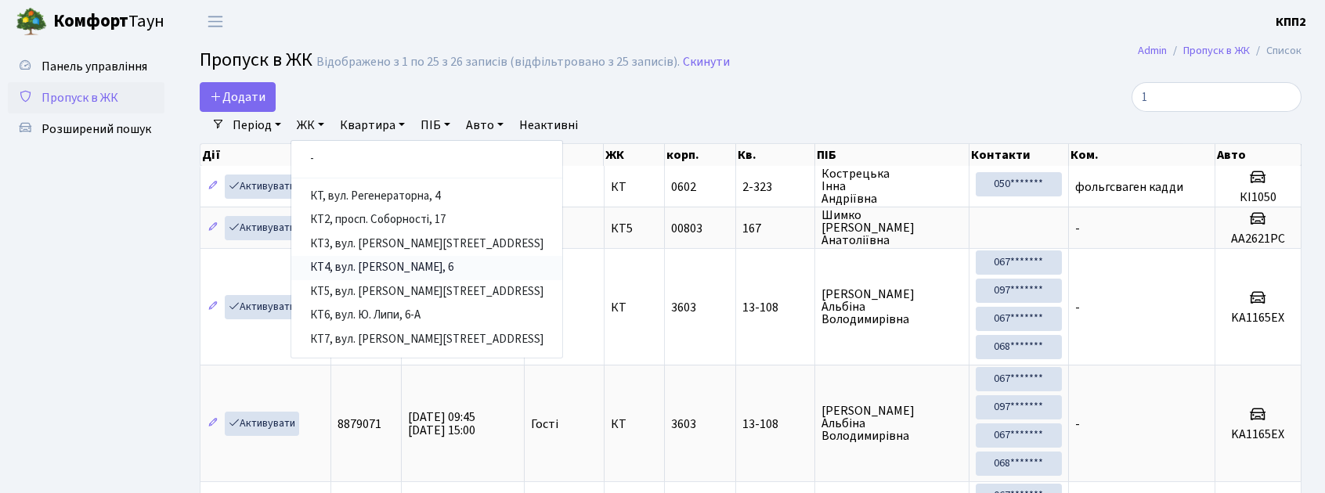
click at [424, 273] on link "КТ4, вул. [PERSON_NAME], 6" at bounding box center [426, 268] width 271 height 24
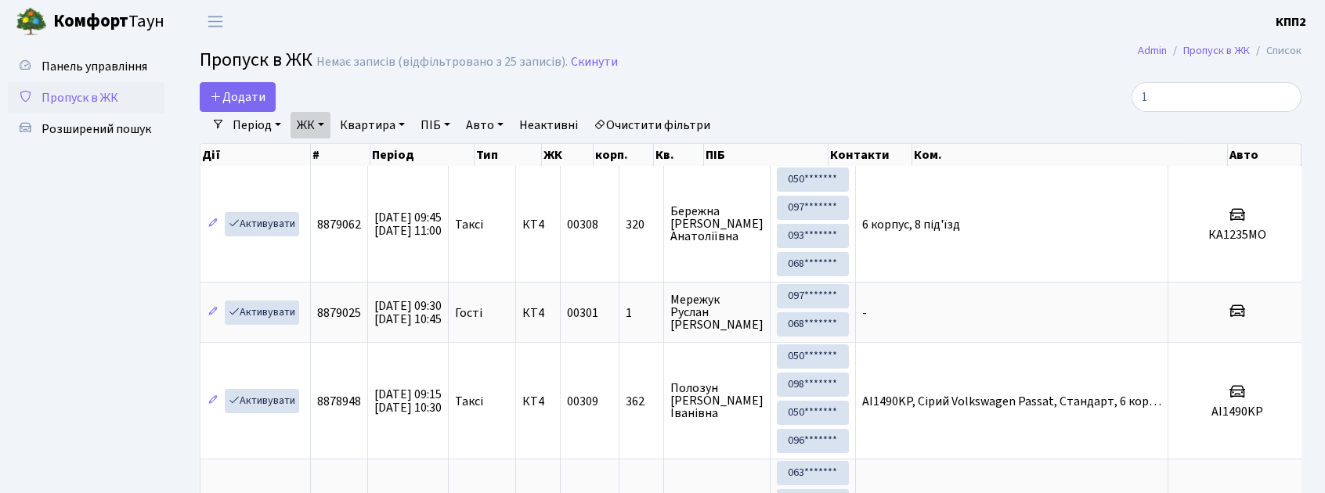
click at [38, 96] on link "Пропуск в ЖК" at bounding box center [86, 97] width 157 height 31
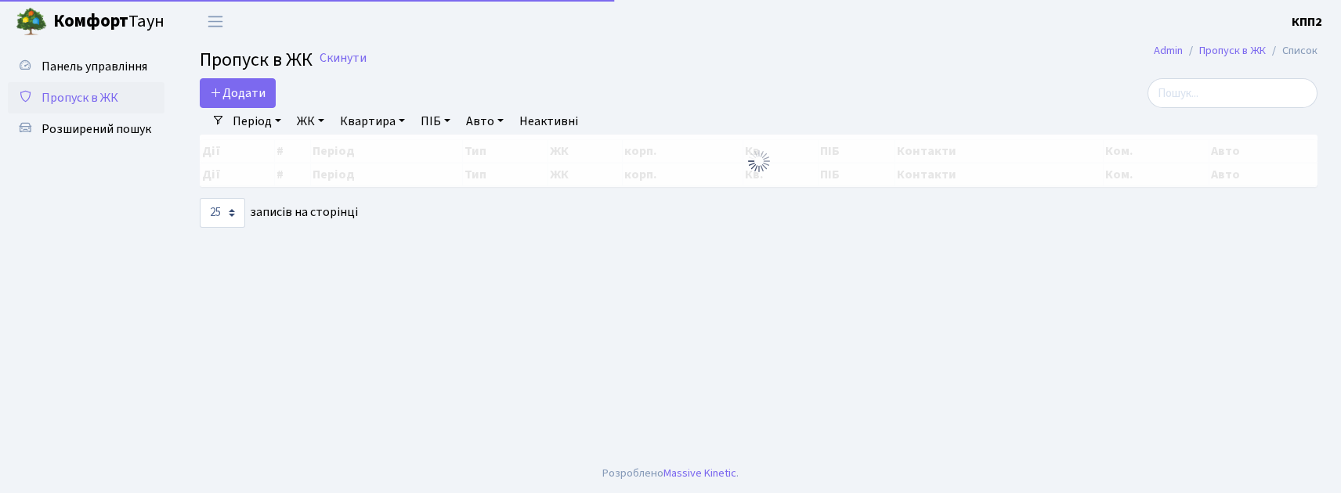
select select "25"
click at [1194, 100] on input "search" at bounding box center [1232, 93] width 170 height 30
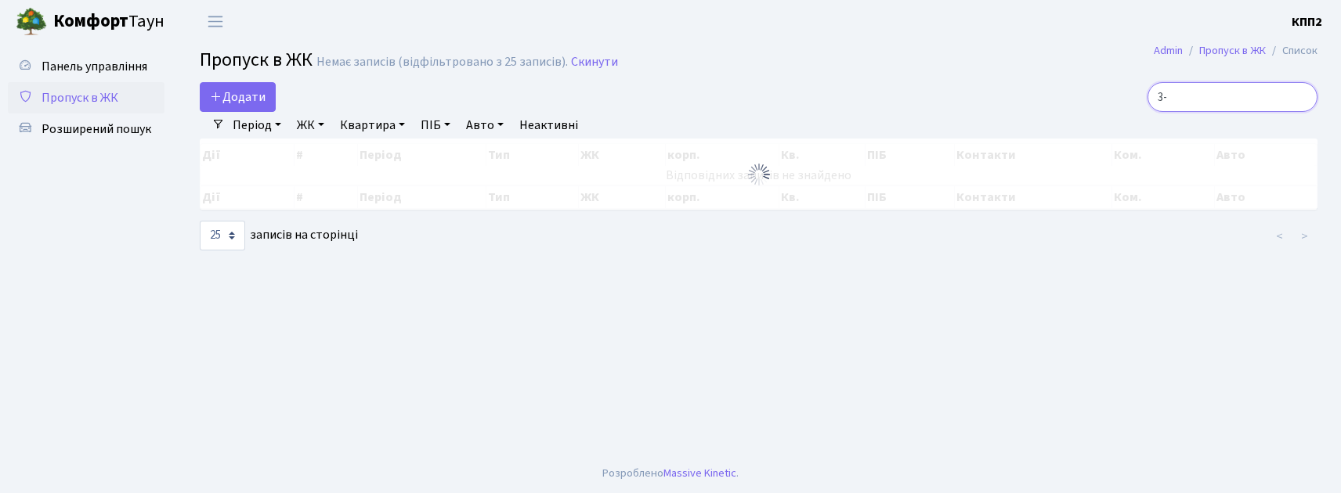
type input "3"
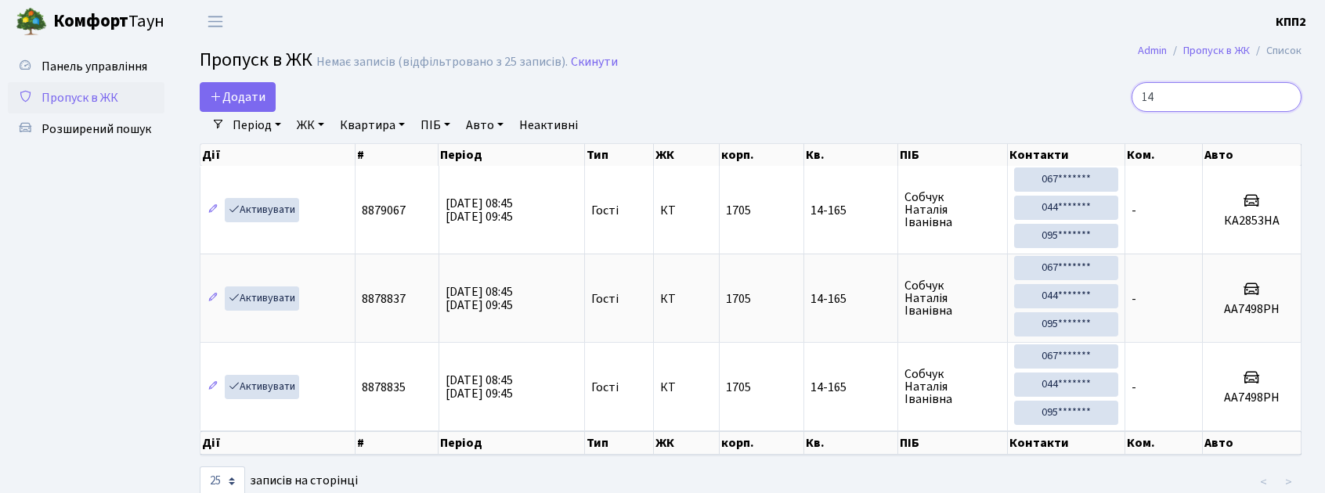
type input "1"
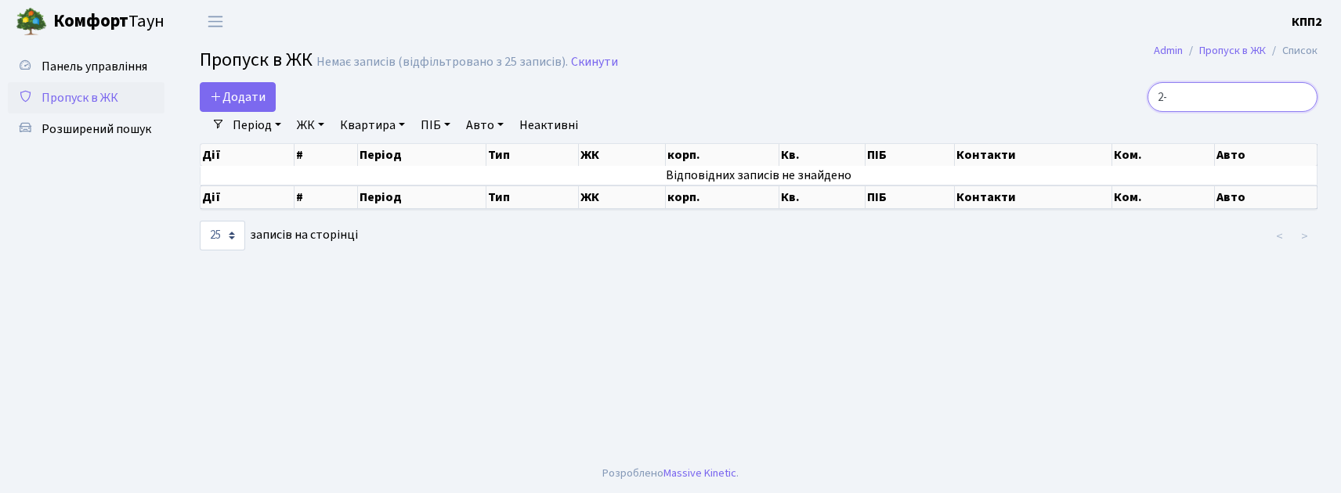
type input "2"
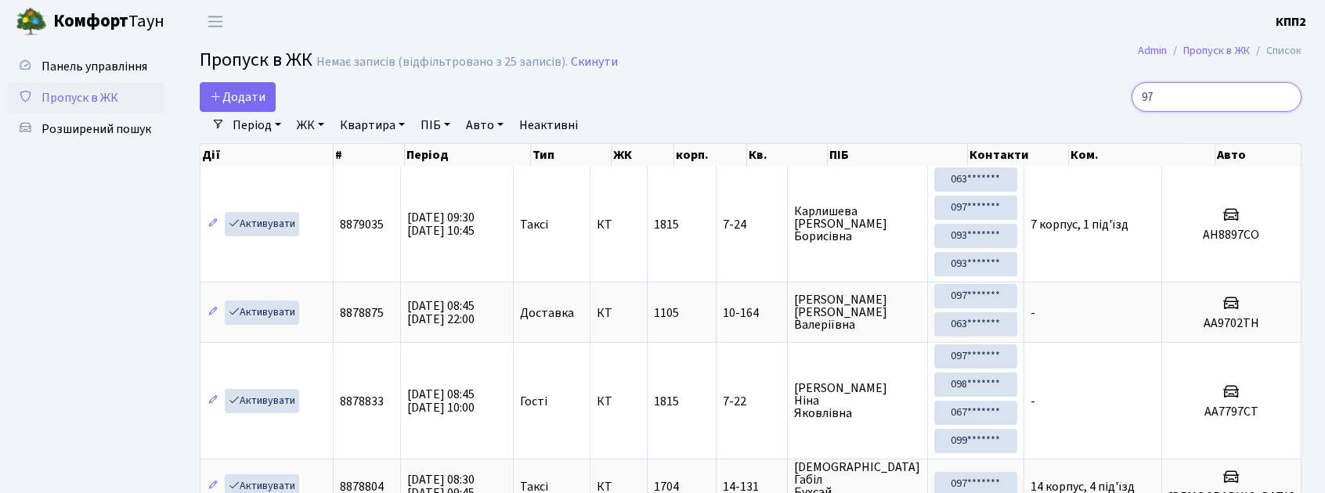
type input "9"
